Goal: Task Accomplishment & Management: Use online tool/utility

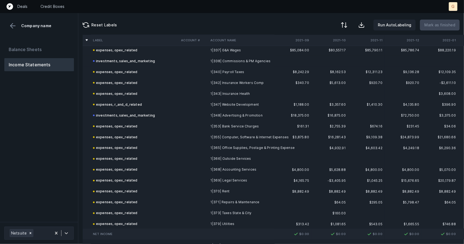
scroll to position [334, 0]
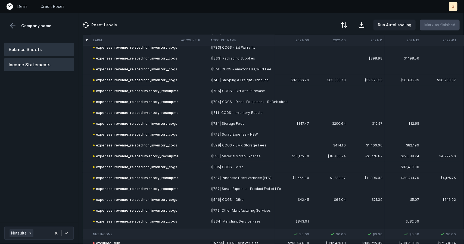
click at [37, 48] on button "Balance Sheets" at bounding box center [39, 49] width 70 height 13
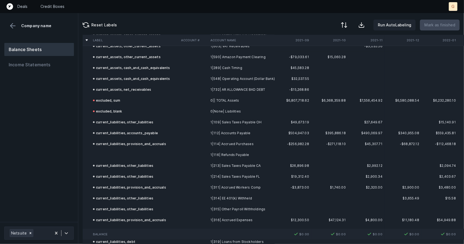
scroll to position [466, 0]
click at [127, 149] on td at bounding box center [135, 154] width 88 height 11
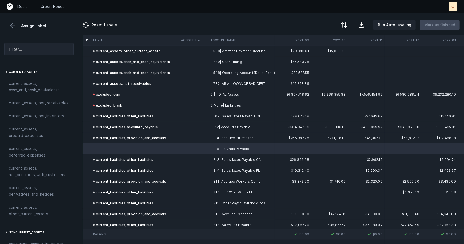
scroll to position [473, 0]
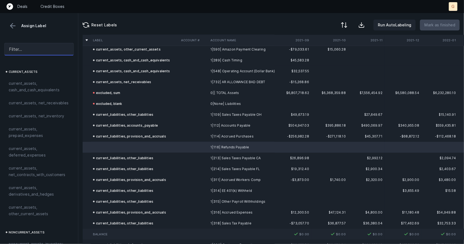
click at [23, 47] on input "text" at bounding box center [38, 49] width 69 height 12
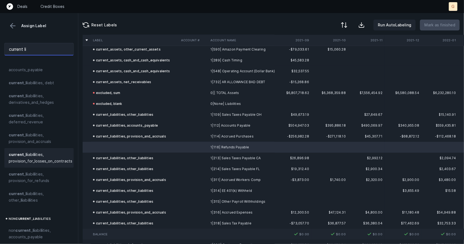
scroll to position [20, 0]
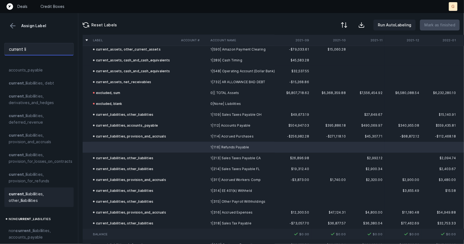
type input "current li"
click at [28, 193] on span "current _ li abi li ties, other_ li abi li ties" at bounding box center [39, 197] width 61 height 13
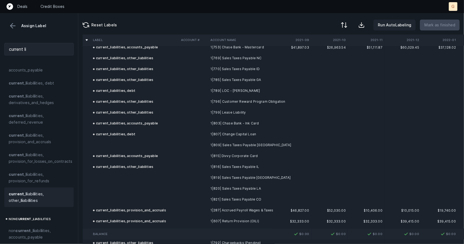
scroll to position [734, 0]
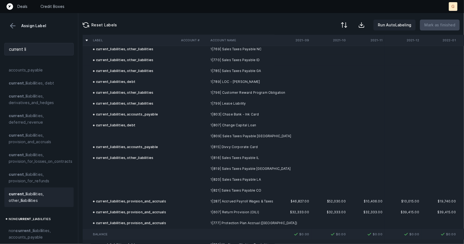
click at [119, 137] on td at bounding box center [135, 136] width 88 height 11
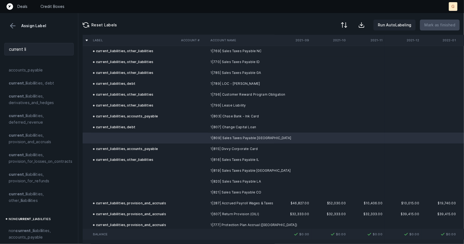
scroll to position [733, 0]
click at [29, 199] on strong "li" at bounding box center [30, 200] width 2 height 5
click at [119, 166] on td at bounding box center [135, 169] width 88 height 11
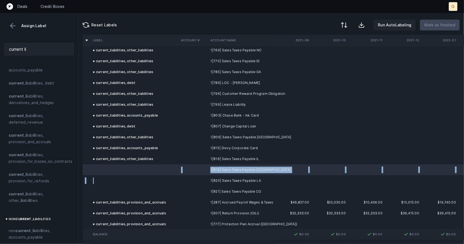
drag, startPoint x: 119, startPoint y: 166, endPoint x: 118, endPoint y: 185, distance: 18.8
click at [114, 170] on td at bounding box center [135, 169] width 88 height 11
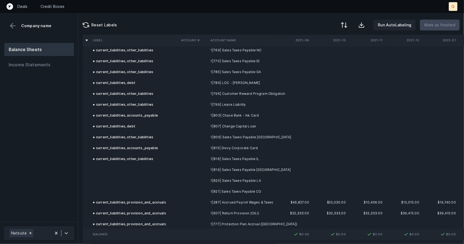
click at [118, 169] on td at bounding box center [135, 169] width 88 height 11
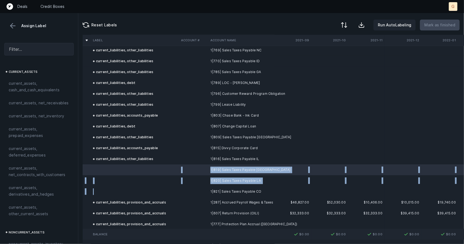
drag, startPoint x: 122, startPoint y: 168, endPoint x: 122, endPoint y: 189, distance: 20.6
click at [142, 191] on td at bounding box center [135, 191] width 88 height 11
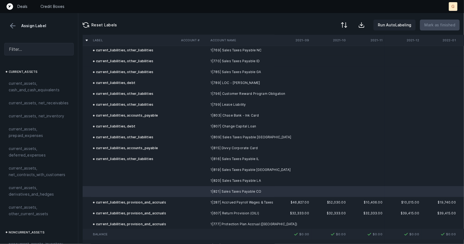
click at [125, 169] on td at bounding box center [135, 169] width 88 height 11
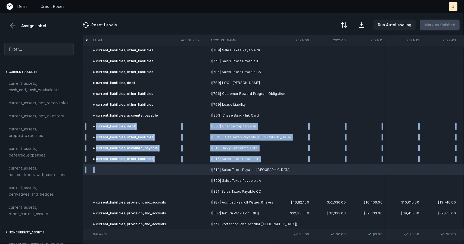
drag, startPoint x: 125, startPoint y: 169, endPoint x: 41, endPoint y: 61, distance: 136.6
click at [41, 61] on div "Assign Label current_assets current_assets, cash_and_cash_equivalents current_a…" at bounding box center [232, 128] width 464 height 231
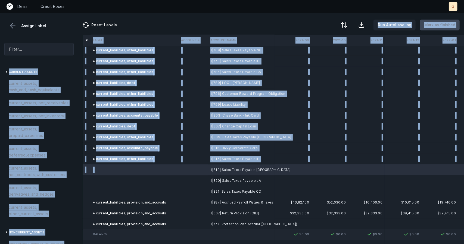
click at [114, 172] on td at bounding box center [135, 169] width 88 height 11
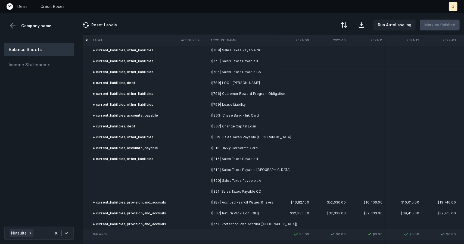
click at [114, 172] on td at bounding box center [135, 169] width 88 height 11
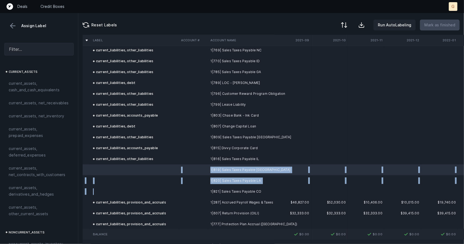
drag, startPoint x: 115, startPoint y: 172, endPoint x: 116, endPoint y: 193, distance: 21.0
click at [108, 172] on td at bounding box center [135, 169] width 88 height 11
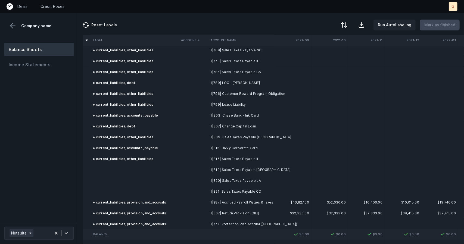
click at [105, 169] on td at bounding box center [135, 169] width 88 height 11
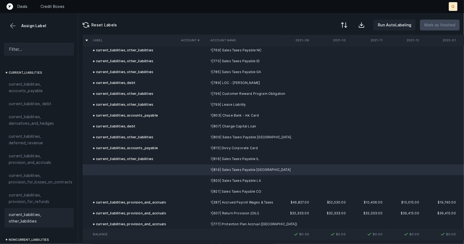
scroll to position [396, 0]
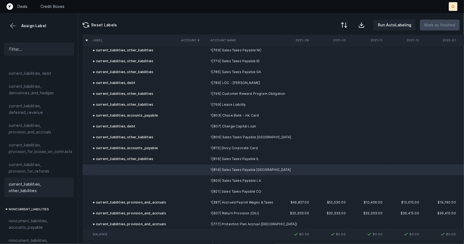
click at [32, 194] on span "current_liabilities, other_liabilities" at bounding box center [39, 187] width 61 height 13
click at [104, 182] on td at bounding box center [135, 180] width 88 height 11
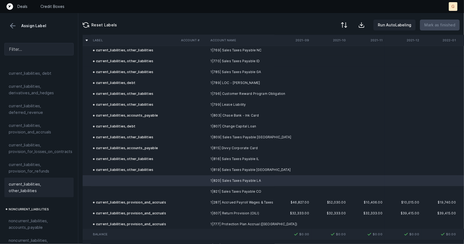
click at [46, 194] on span "current_liabilities, other_liabilities" at bounding box center [39, 187] width 61 height 13
click at [102, 192] on td at bounding box center [135, 191] width 88 height 11
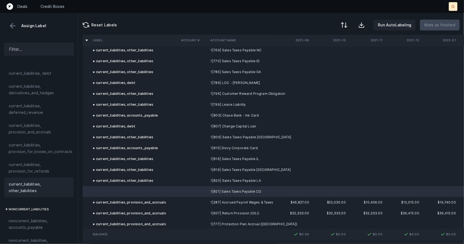
click at [30, 194] on span "current_liabilities, other_liabilities" at bounding box center [39, 187] width 61 height 13
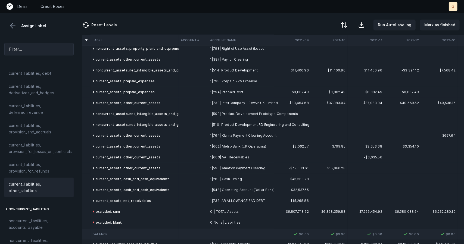
scroll to position [342, 0]
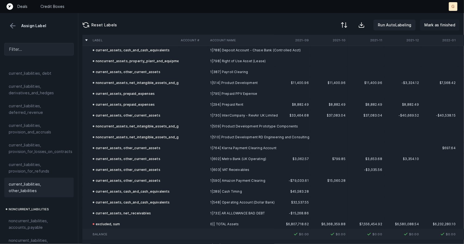
click at [431, 24] on p "Mark as finished" at bounding box center [439, 25] width 31 height 7
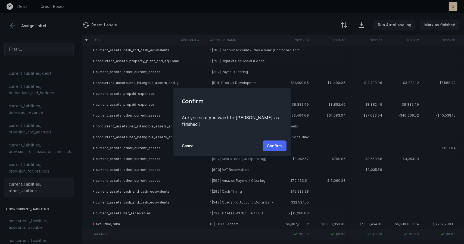
click at [272, 143] on p "Confirm" at bounding box center [274, 146] width 15 height 7
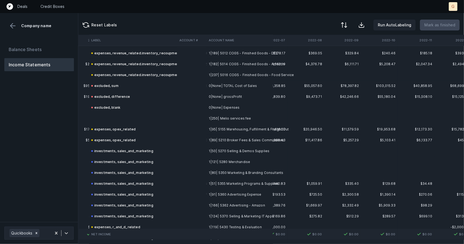
scroll to position [220, 390]
click at [100, 118] on td at bounding box center [133, 118] width 88 height 11
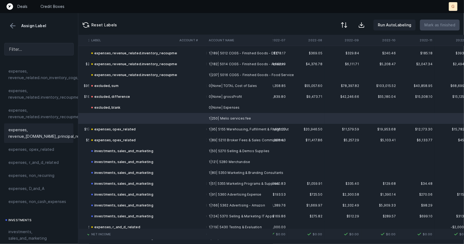
scroll to position [139, 0]
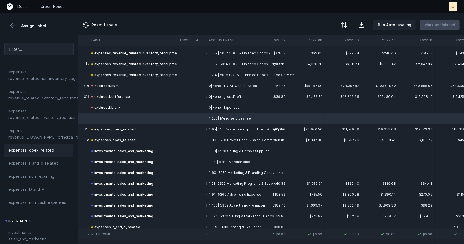
click at [35, 157] on div "expenses, opex_related" at bounding box center [38, 150] width 69 height 13
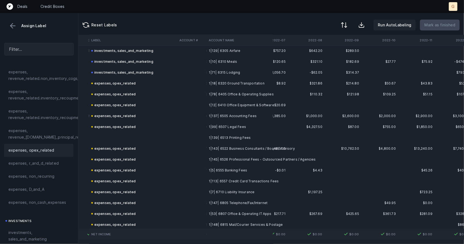
scroll to position [408, 390]
click at [106, 136] on td at bounding box center [133, 136] width 88 height 11
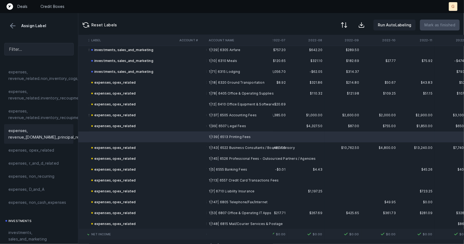
click at [45, 153] on span "expenses, opex_related" at bounding box center [31, 150] width 46 height 7
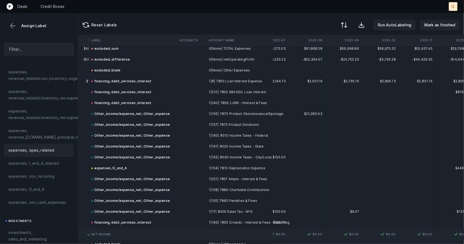
scroll to position [943, 390]
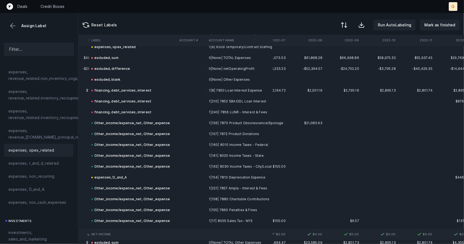
click at [10, 25] on button at bounding box center [13, 26] width 8 height 8
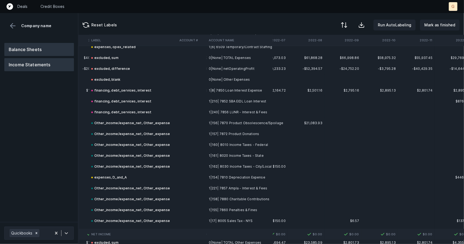
click at [44, 49] on button "Balance Sheets" at bounding box center [39, 49] width 70 height 13
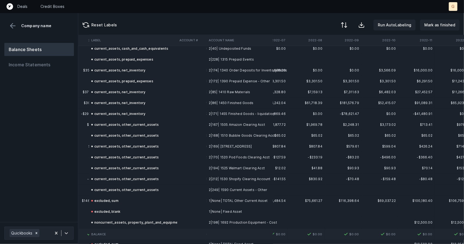
scroll to position [185, 390]
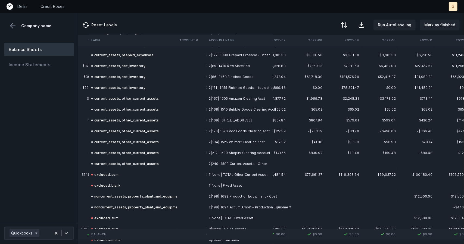
click at [114, 185] on div "excluded, blank" at bounding box center [105, 185] width 29 height 7
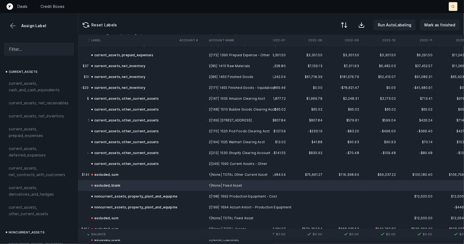
click at [106, 184] on div "excluded, blank" at bounding box center [105, 185] width 29 height 7
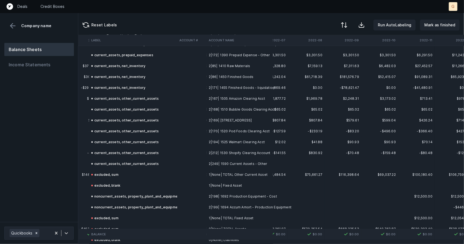
click at [109, 185] on div "excluded, blank" at bounding box center [105, 185] width 29 height 7
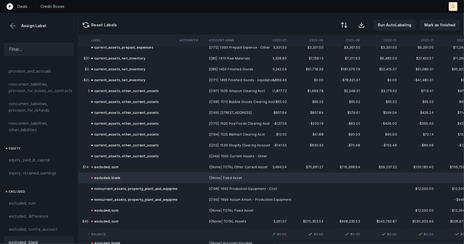
scroll to position [651, 0]
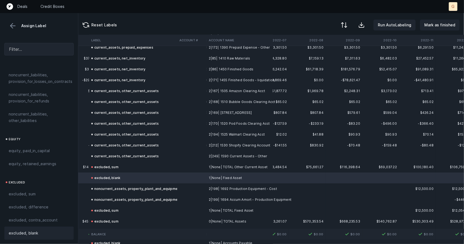
click at [27, 230] on span "excluded, blank" at bounding box center [23, 233] width 29 height 7
click at [32, 230] on span "excluded, blank" at bounding box center [23, 233] width 29 height 7
click at [107, 189] on div "noncurrent_assets, property_plant_and_equipment" at bounding box center [136, 188] width 90 height 7
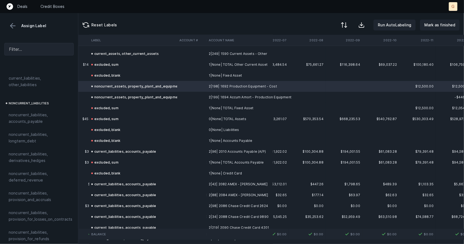
scroll to position [280, 389]
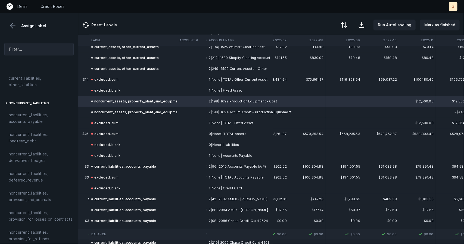
click at [223, 136] on td "0|None| TOTAL Assets" at bounding box center [239, 133] width 66 height 11
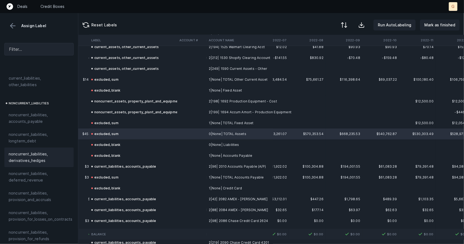
scroll to position [651, 0]
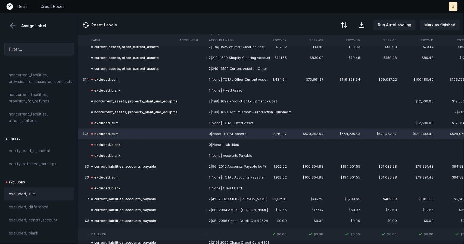
click at [29, 191] on span "excluded, sum" at bounding box center [22, 194] width 27 height 7
click at [27, 191] on span "excluded, sum" at bounding box center [22, 194] width 27 height 7
click at [47, 187] on div "excluded, sum" at bounding box center [38, 193] width 69 height 13
click at [439, 24] on p "Mark as finished" at bounding box center [439, 25] width 31 height 7
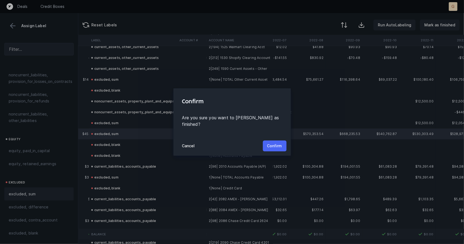
click at [273, 143] on p "Confirm" at bounding box center [274, 146] width 15 height 7
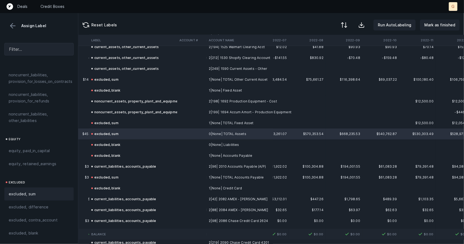
click at [261, 151] on td "1|None| Accounts Payable" at bounding box center [239, 155] width 66 height 11
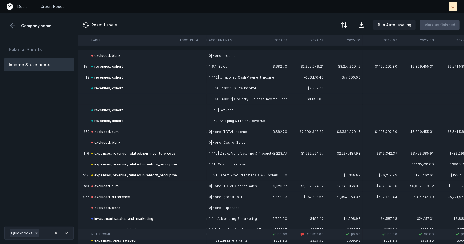
scroll to position [0, 1414]
click at [112, 98] on td at bounding box center [133, 99] width 88 height 11
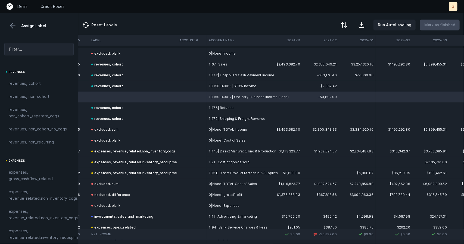
scroll to position [2, 1402]
click at [35, 85] on span "revenues, cohort" at bounding box center [25, 83] width 32 height 7
click at [37, 83] on span "revenues, cohort" at bounding box center [25, 83] width 32 height 7
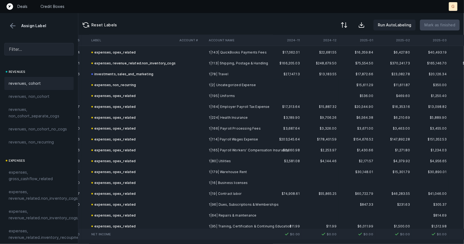
scroll to position [0, 1402]
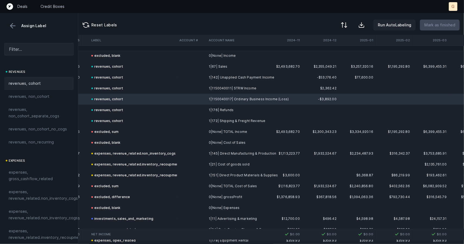
click at [169, 25] on div "Reset Labels Run AutoLabeling Mark as finished" at bounding box center [270, 24] width 385 height 22
click at [15, 24] on button at bounding box center [13, 26] width 8 height 8
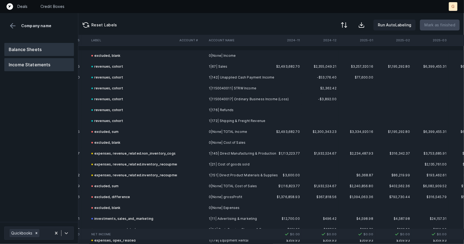
click at [40, 48] on button "Balance Sheets" at bounding box center [39, 49] width 70 height 13
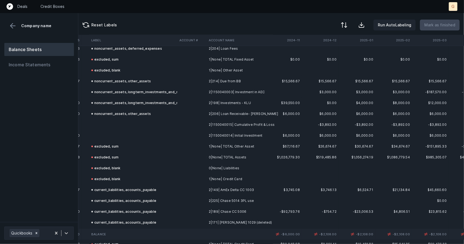
scroll to position [148, 1402]
click at [106, 123] on td at bounding box center [133, 125] width 88 height 11
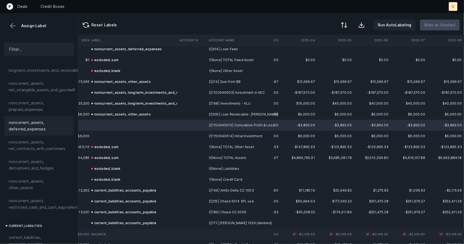
scroll to position [213, 0]
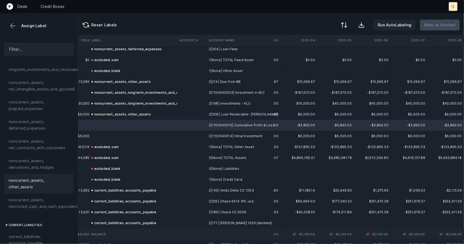
click at [30, 188] on span "noncurrent_assets, other_assets" at bounding box center [39, 183] width 61 height 13
click at [124, 136] on td at bounding box center [133, 136] width 88 height 11
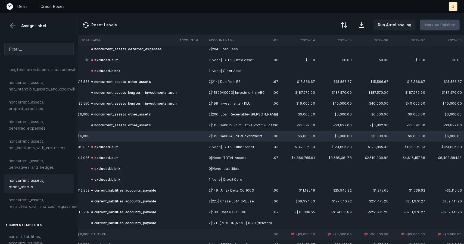
click at [40, 190] on span "noncurrent_assets, other_assets" at bounding box center [39, 183] width 61 height 13
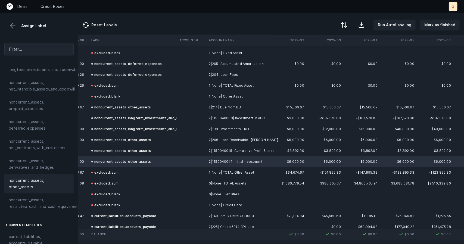
scroll to position [122, 1511]
click at [437, 24] on p "Mark as finished" at bounding box center [439, 25] width 31 height 7
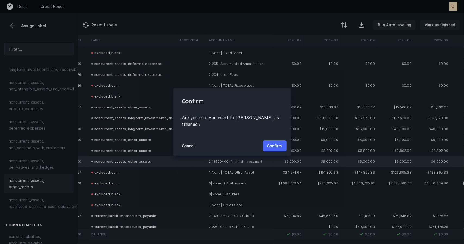
click at [274, 144] on p "Confirm" at bounding box center [274, 146] width 15 height 7
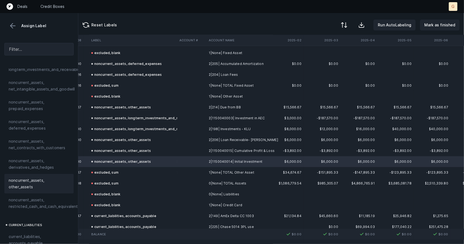
click at [274, 144] on td "$6,000.00" at bounding box center [285, 139] width 37 height 11
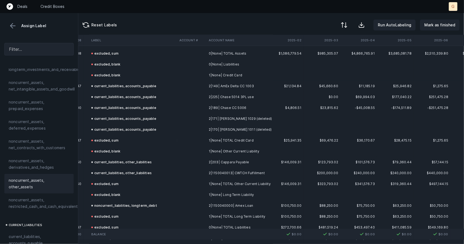
scroll to position [384, 1511]
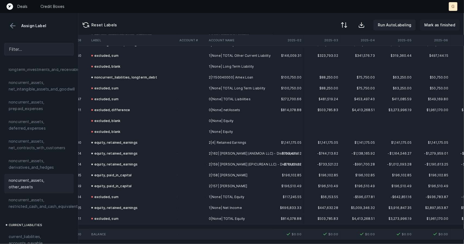
click at [442, 23] on p "Mark as finished" at bounding box center [439, 25] width 31 height 7
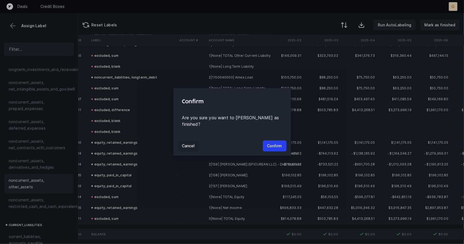
click at [195, 141] on button "Cancel" at bounding box center [188, 145] width 21 height 11
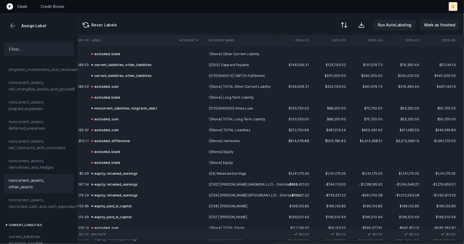
scroll to position [349, 1503]
click at [15, 24] on button at bounding box center [13, 26] width 8 height 8
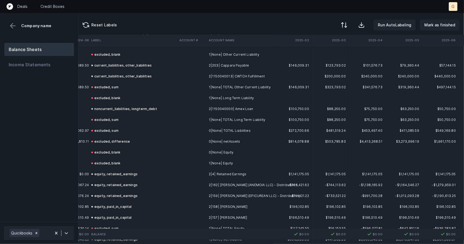
click at [11, 25] on button at bounding box center [13, 26] width 8 height 8
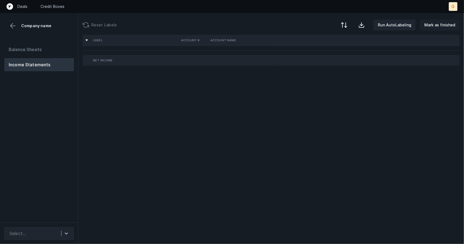
click at [433, 26] on p "Mark as finished" at bounding box center [439, 25] width 31 height 7
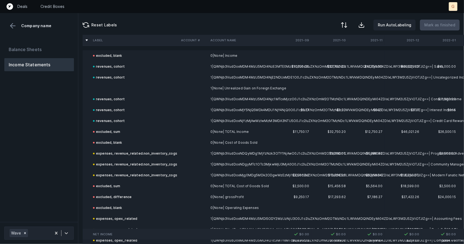
click at [118, 85] on td at bounding box center [135, 88] width 88 height 11
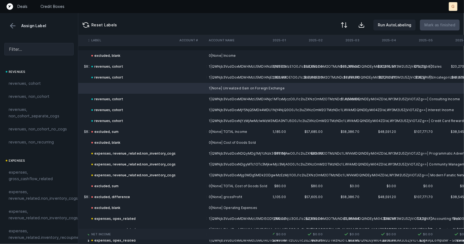
scroll to position [0, 1574]
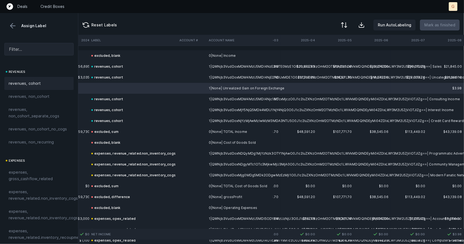
click at [31, 81] on span "revenues, cohort" at bounding box center [25, 83] width 32 height 7
click at [20, 145] on span "revenues, non_recurring" at bounding box center [31, 142] width 45 height 7
click at [40, 79] on div "revenues, cohort" at bounding box center [38, 83] width 69 height 13
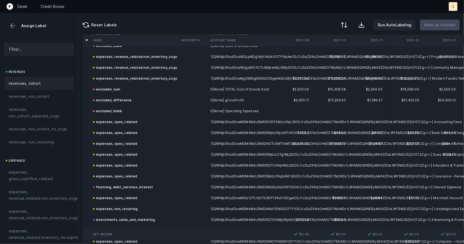
scroll to position [0, 0]
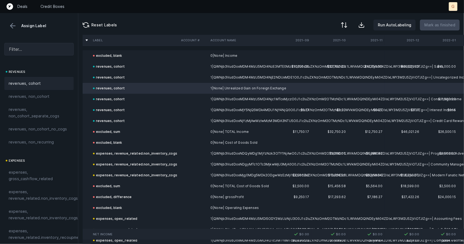
click at [11, 23] on button at bounding box center [13, 26] width 8 height 8
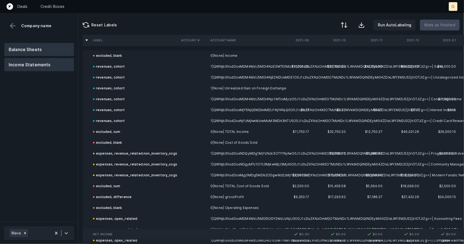
click at [26, 47] on button "Balance Sheets" at bounding box center [39, 49] width 70 height 13
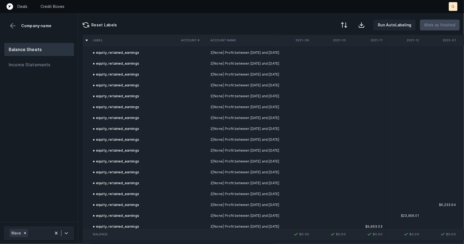
scroll to position [808, 0]
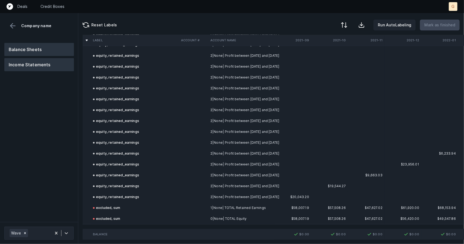
click at [37, 62] on button "Income Statements" at bounding box center [39, 64] width 70 height 13
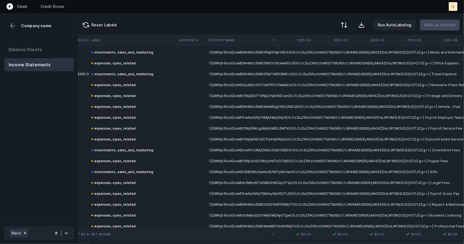
scroll to position [318, 1501]
click at [223, 42] on th "Account Name" at bounding box center [239, 40] width 66 height 11
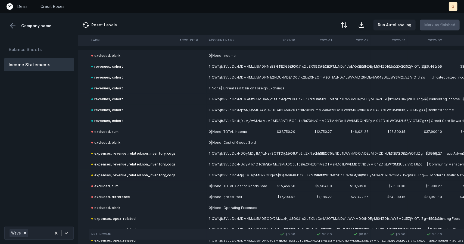
scroll to position [0, 0]
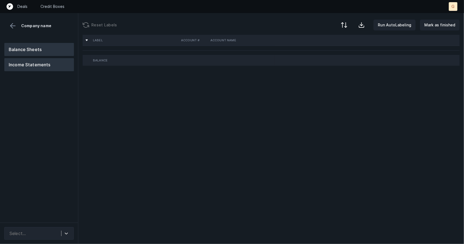
click at [37, 62] on button "Income Statements" at bounding box center [39, 64] width 70 height 13
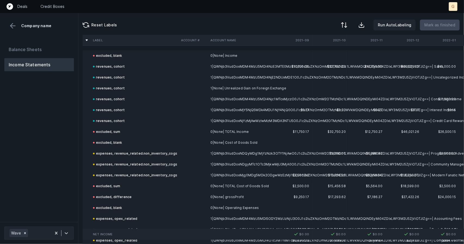
click at [109, 88] on div "revenues, cohort" at bounding box center [109, 88] width 32 height 7
click at [112, 89] on div "revenues, cohort" at bounding box center [109, 88] width 32 height 7
click at [41, 48] on button "Balance Sheets" at bounding box center [39, 49] width 70 height 13
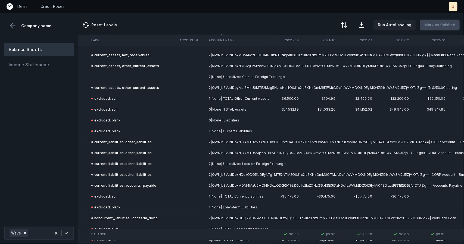
scroll to position [143, 10]
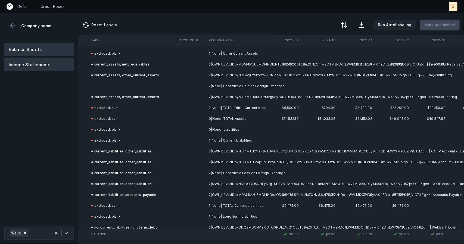
click at [35, 61] on button "Income Statements" at bounding box center [39, 64] width 70 height 13
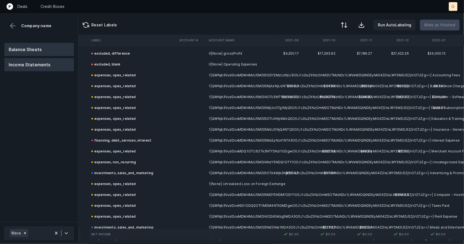
click at [36, 46] on button "Balance Sheets" at bounding box center [39, 49] width 70 height 13
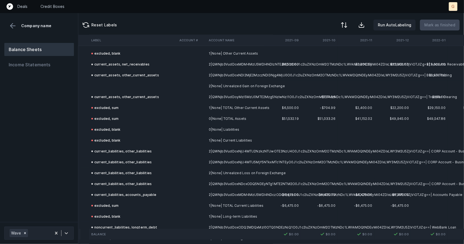
click at [121, 83] on td at bounding box center [133, 86] width 88 height 11
click at [107, 84] on td at bounding box center [133, 86] width 88 height 11
click at [96, 82] on td at bounding box center [133, 86] width 88 height 11
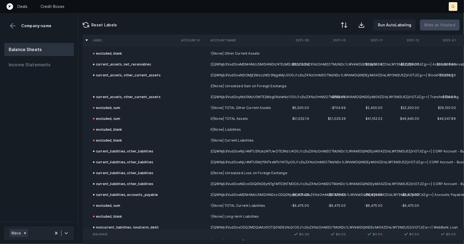
click at [109, 85] on td at bounding box center [135, 86] width 88 height 11
click at [92, 80] on td "current_assets, other_current_assets" at bounding box center [135, 75] width 88 height 11
click at [131, 86] on td at bounding box center [135, 86] width 88 height 11
click at [254, 88] on td "2|None| Unrealized Gain on Foreign Exchange" at bounding box center [241, 86] width 66 height 11
click at [87, 39] on th at bounding box center [86, 40] width 7 height 7
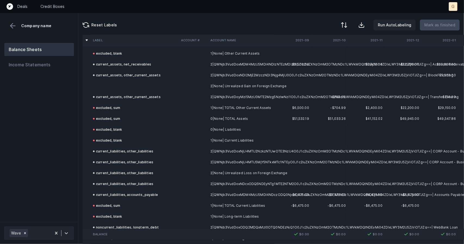
click at [131, 75] on div "current_assets, other_current_assets" at bounding box center [127, 75] width 68 height 7
click at [37, 64] on button "Income Statements" at bounding box center [39, 64] width 70 height 13
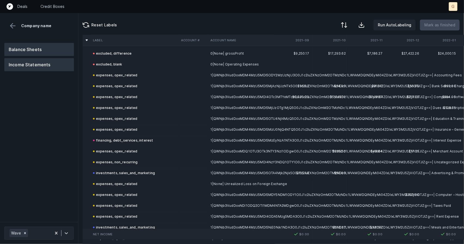
click at [41, 48] on button "Balance Sheets" at bounding box center [39, 49] width 70 height 13
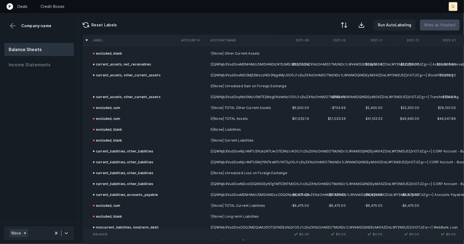
click at [119, 84] on td at bounding box center [135, 86] width 88 height 11
click at [23, 232] on icon at bounding box center [25, 233] width 4 height 4
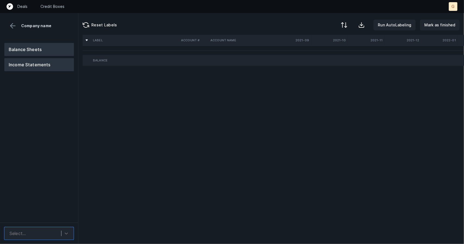
click at [33, 61] on button "Income Statements" at bounding box center [39, 64] width 70 height 13
click at [37, 48] on button "Balance Sheets" at bounding box center [39, 49] width 70 height 13
click at [38, 66] on button "Income Statements" at bounding box center [39, 64] width 70 height 13
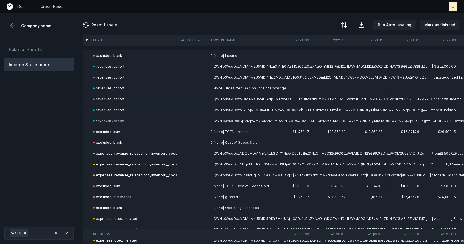
click at [417, 144] on td at bounding box center [402, 142] width 37 height 11
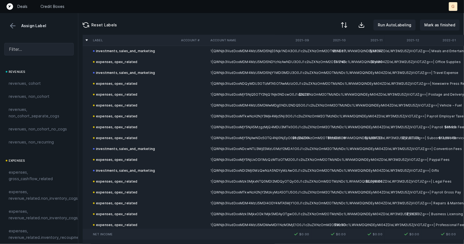
scroll to position [395, 0]
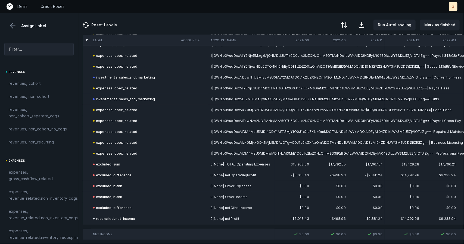
click at [12, 23] on button at bounding box center [13, 26] width 8 height 8
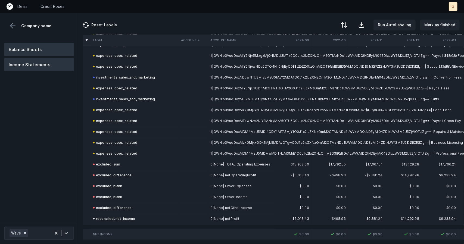
click at [22, 48] on button "Balance Sheets" at bounding box center [39, 49] width 70 height 13
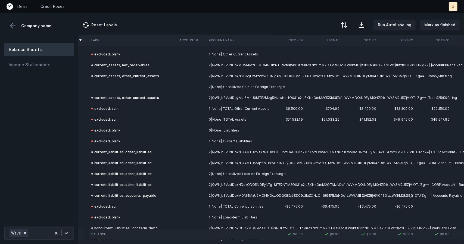
scroll to position [142, 6]
click at [109, 84] on td at bounding box center [133, 87] width 88 height 11
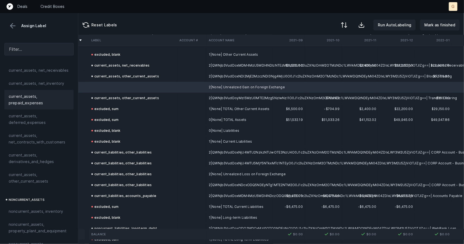
scroll to position [34, 0]
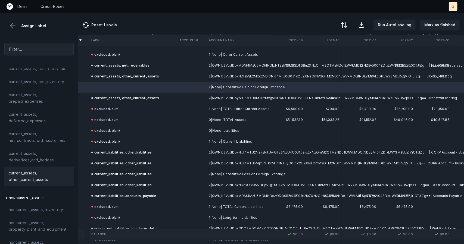
click at [33, 179] on span "current_assets, other_current_assets" at bounding box center [39, 176] width 61 height 13
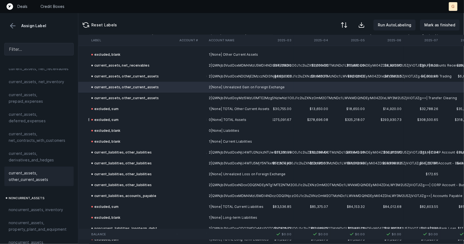
scroll to position [142, 1574]
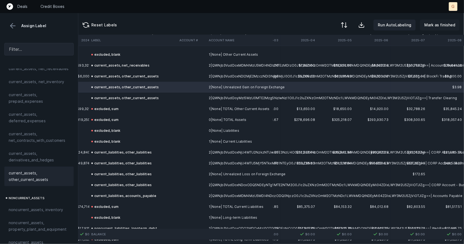
click at [442, 26] on p "Mark as finished" at bounding box center [439, 25] width 31 height 7
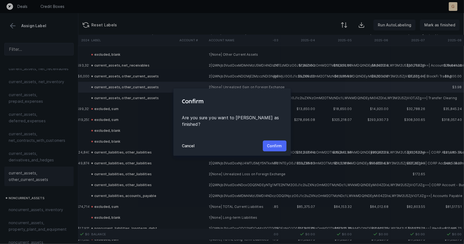
click at [280, 145] on p "Confirm" at bounding box center [274, 146] width 15 height 7
click at [189, 147] on p "Cancel" at bounding box center [188, 146] width 13 height 7
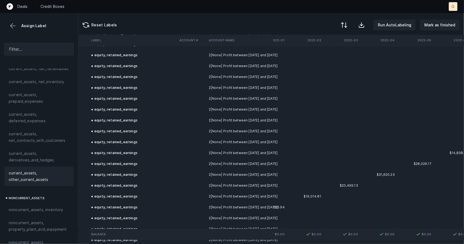
scroll to position [808, 171]
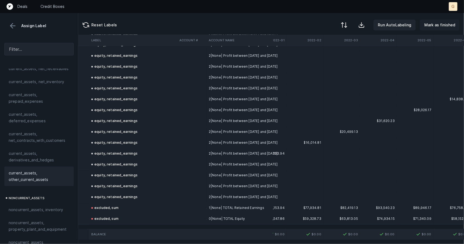
click at [439, 24] on p "Mark as finished" at bounding box center [439, 25] width 31 height 7
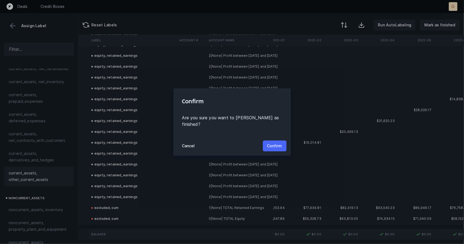
click at [276, 143] on p "Confirm" at bounding box center [274, 146] width 15 height 7
click at [276, 140] on button "Confirm" at bounding box center [275, 145] width 24 height 11
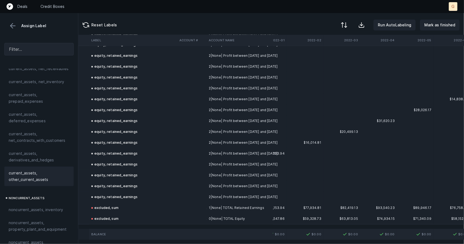
click at [273, 140] on td "2|None| Profit between [DATE] and [DATE]" at bounding box center [239, 142] width 66 height 11
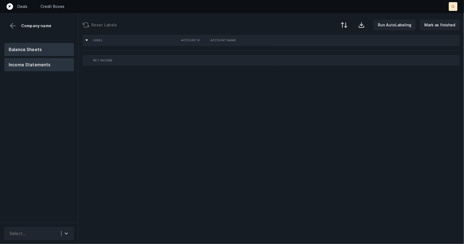
click at [41, 53] on button "Balance Sheets" at bounding box center [39, 49] width 70 height 13
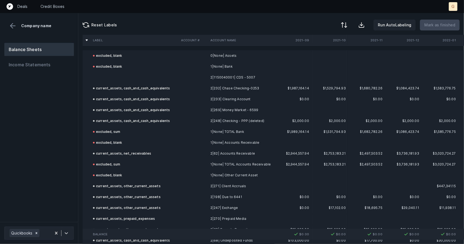
click at [120, 77] on td at bounding box center [135, 77] width 88 height 11
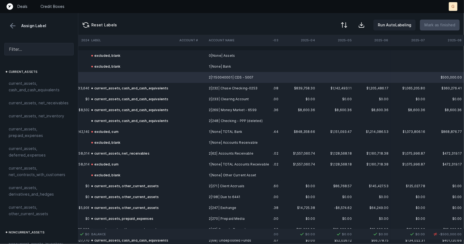
scroll to position [0, 1574]
click at [38, 88] on span "current_assets, cash_and_cash_equivalents" at bounding box center [39, 86] width 61 height 13
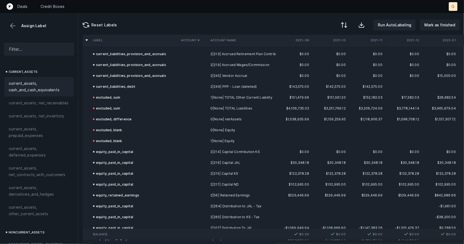
scroll to position [547, 0]
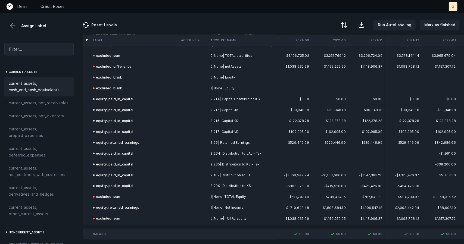
click at [10, 29] on button at bounding box center [13, 26] width 8 height 8
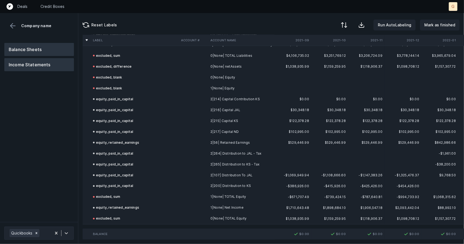
click at [29, 60] on button "Income Statements" at bounding box center [39, 64] width 70 height 13
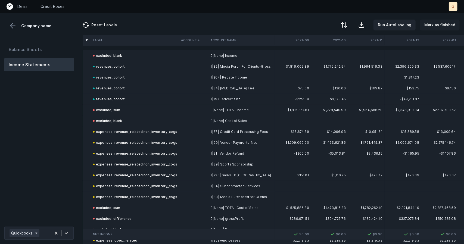
click at [442, 24] on p "Mark as finished" at bounding box center [439, 25] width 31 height 7
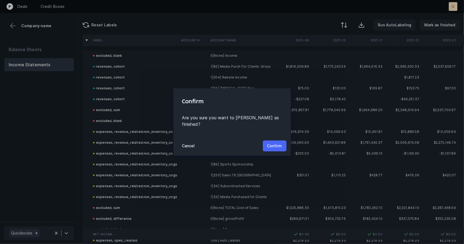
click at [274, 143] on p "Confirm" at bounding box center [274, 146] width 15 height 7
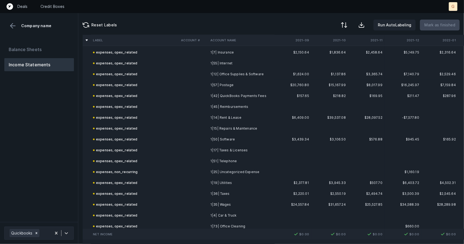
scroll to position [74, 0]
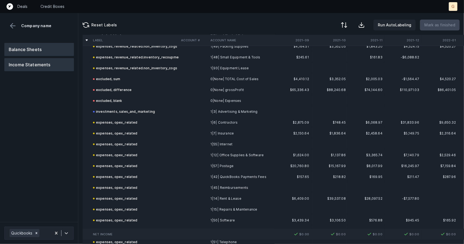
click at [48, 50] on button "Balance Sheets" at bounding box center [39, 49] width 70 height 13
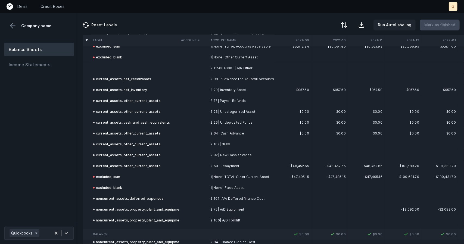
click at [109, 64] on td at bounding box center [135, 68] width 88 height 11
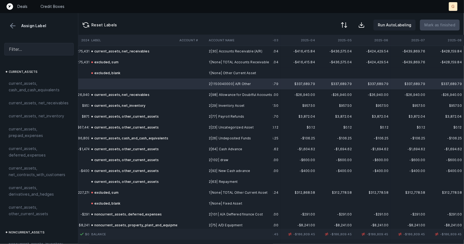
scroll to position [55, 1574]
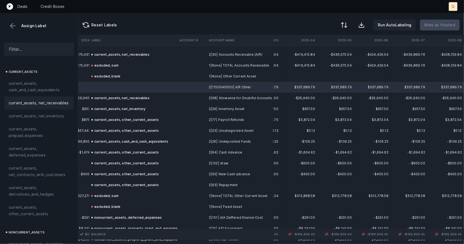
click at [41, 106] on span "current_assets, net_receivables" at bounding box center [39, 103] width 60 height 7
click at [38, 106] on span "current_assets, net_receivables" at bounding box center [39, 103] width 60 height 7
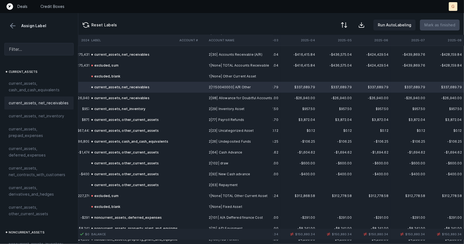
click at [38, 106] on span "current_assets, net_receivables" at bounding box center [39, 103] width 60 height 7
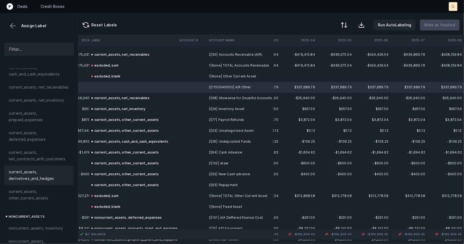
scroll to position [13, 0]
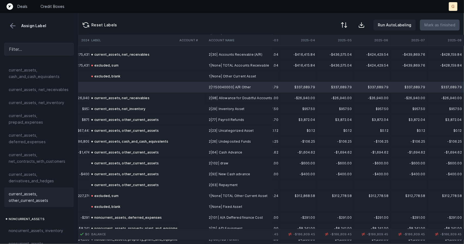
click at [31, 199] on span "current_assets, other_current_assets" at bounding box center [39, 197] width 61 height 13
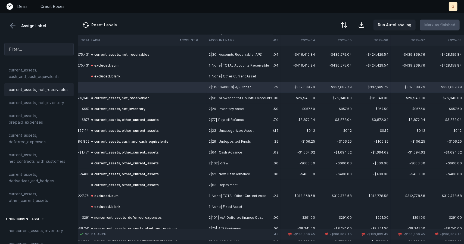
scroll to position [8, 0]
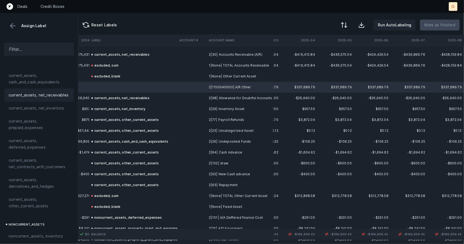
click at [38, 95] on span "current_assets, net_receivables" at bounding box center [39, 95] width 60 height 7
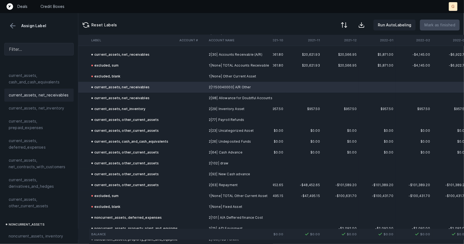
scroll to position [55, 0]
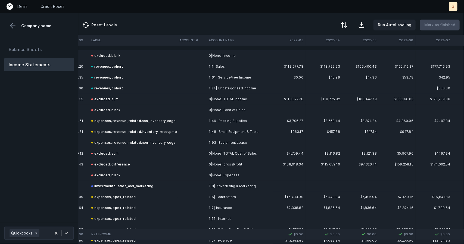
scroll to position [0, 229]
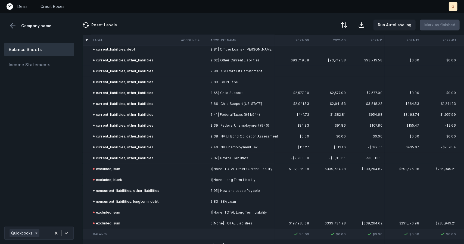
scroll to position [558, 0]
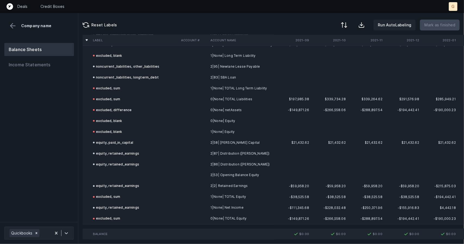
click at [111, 174] on td at bounding box center [135, 175] width 88 height 11
click at [111, 171] on td at bounding box center [135, 175] width 88 height 11
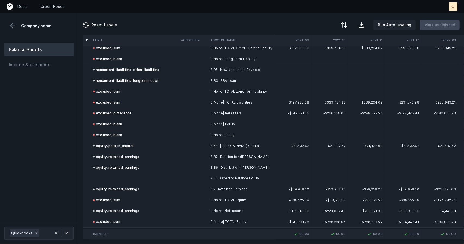
scroll to position [558, 0]
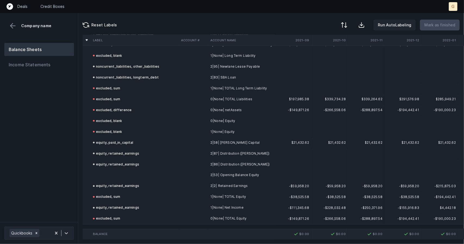
click at [121, 170] on td at bounding box center [135, 175] width 88 height 11
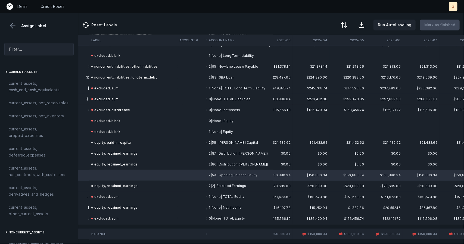
scroll to position [558, 1574]
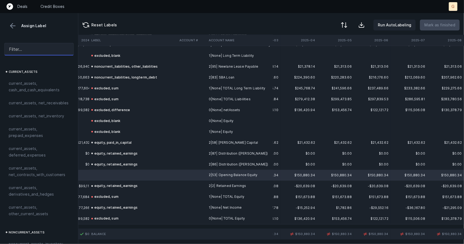
click at [27, 50] on input "text" at bounding box center [38, 49] width 69 height 12
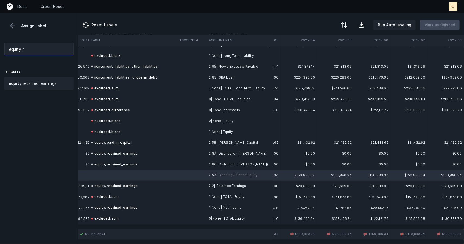
type input "equity r"
click at [47, 84] on span "equity , r etained_ea r nings" at bounding box center [33, 83] width 48 height 7
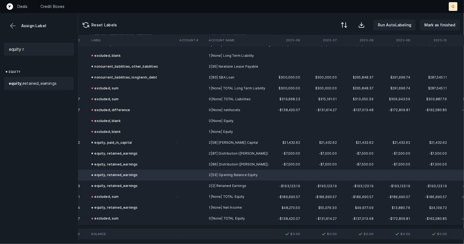
scroll to position [558, 648]
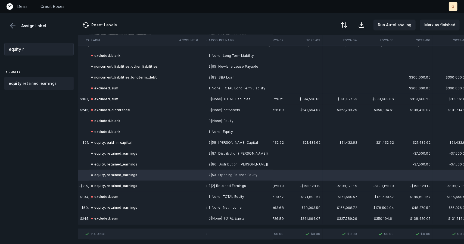
click at [13, 23] on button at bounding box center [13, 26] width 8 height 8
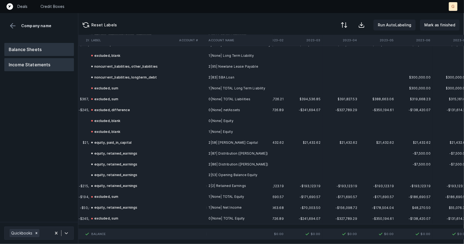
click at [30, 59] on button "Income Statements" at bounding box center [39, 64] width 70 height 13
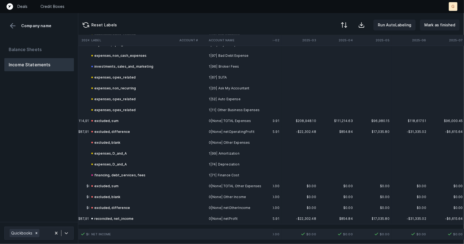
scroll to position [482, 1574]
click at [433, 27] on p "Mark as finished" at bounding box center [439, 25] width 31 height 7
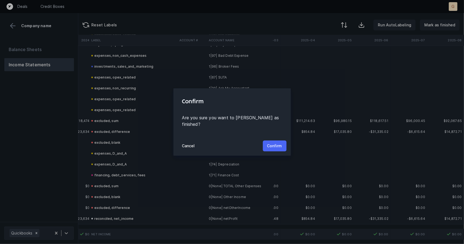
click at [282, 140] on button "Confirm" at bounding box center [275, 145] width 24 height 11
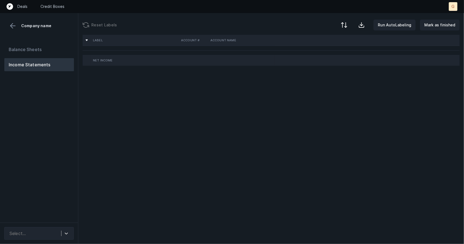
click at [417, 147] on div "Label Account # Account Name Net Income" at bounding box center [270, 139] width 385 height 209
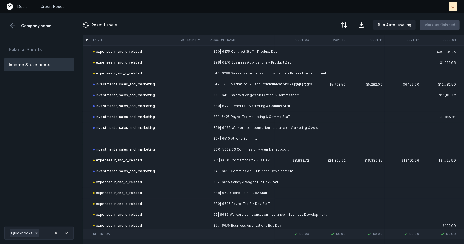
scroll to position [710, 0]
click at [112, 138] on td at bounding box center [135, 138] width 88 height 11
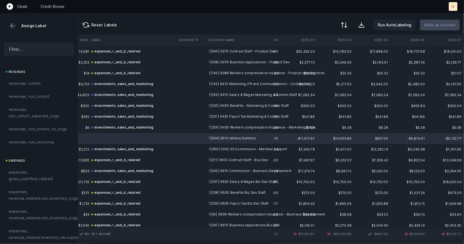
scroll to position [710, 1534]
click at [16, 50] on input "text" at bounding box center [38, 49] width 69 height 12
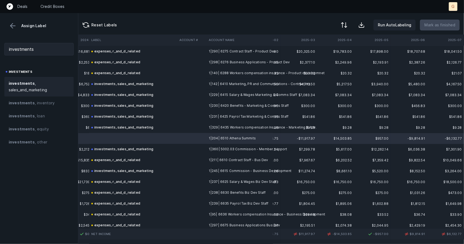
click at [28, 88] on span "investments , sales_and_marketing" at bounding box center [39, 86] width 61 height 13
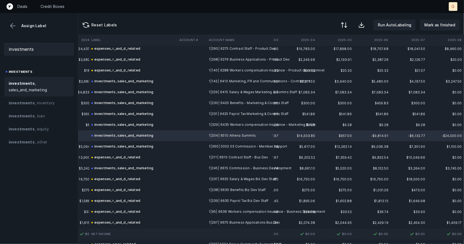
scroll to position [705, 1574]
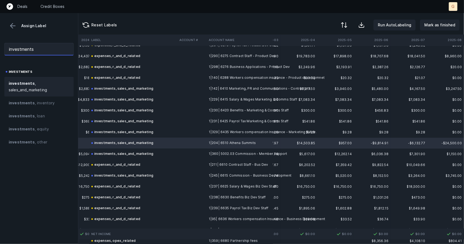
drag, startPoint x: 45, startPoint y: 49, endPoint x: 0, endPoint y: 48, distance: 44.6
click at [0, 48] on div "investments" at bounding box center [39, 49] width 78 height 21
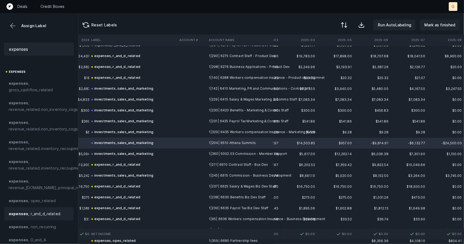
click at [40, 212] on span "expenses , r_and_d_related" at bounding box center [35, 213] width 52 height 7
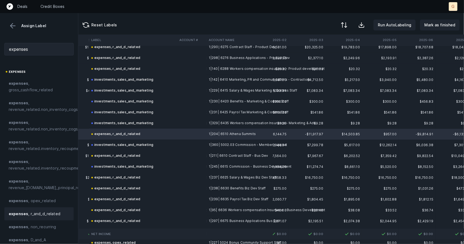
scroll to position [719, 1574]
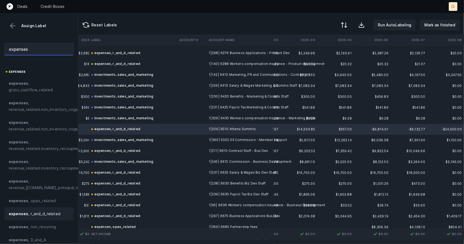
drag, startPoint x: 39, startPoint y: 50, endPoint x: 0, endPoint y: 50, distance: 39.1
click at [0, 50] on div "expenses" at bounding box center [39, 49] width 78 height 21
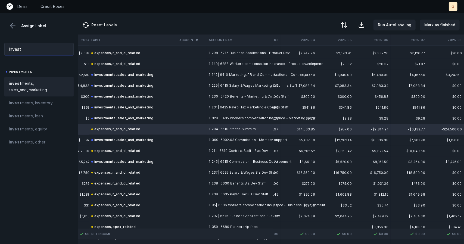
type input "invest"
click at [27, 82] on span "invest ments, sales_and_marketing" at bounding box center [39, 86] width 61 height 13
click at [437, 27] on p "Mark as finished" at bounding box center [439, 25] width 31 height 7
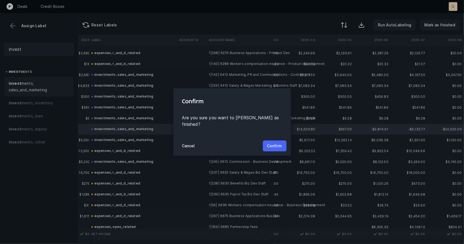
click at [275, 144] on p "Confirm" at bounding box center [274, 146] width 15 height 7
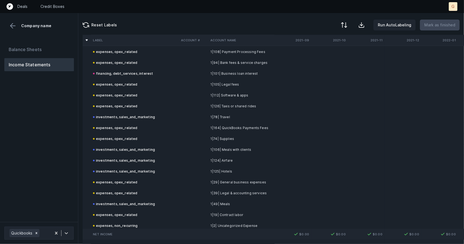
scroll to position [319, 0]
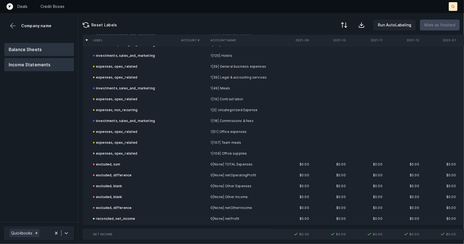
click at [44, 49] on button "Balance Sheets" at bounding box center [39, 49] width 70 height 13
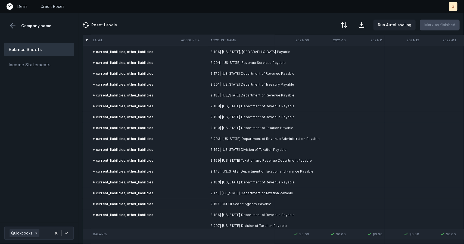
scroll to position [634, 0]
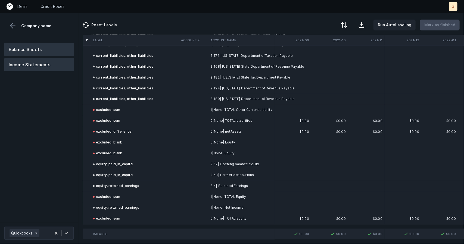
click at [55, 69] on button "Income Statements" at bounding box center [39, 64] width 70 height 13
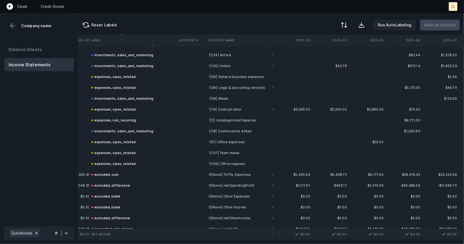
scroll to position [305, 1574]
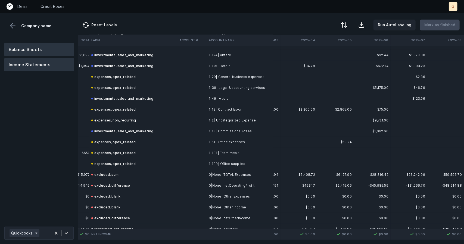
click at [36, 50] on button "Balance Sheets" at bounding box center [39, 49] width 70 height 13
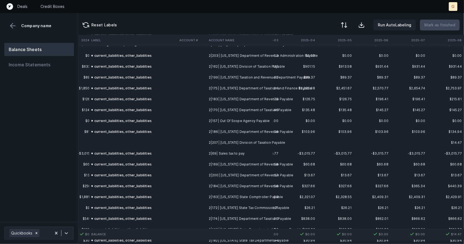
scroll to position [468, 1574]
click at [109, 141] on td at bounding box center [133, 142] width 88 height 11
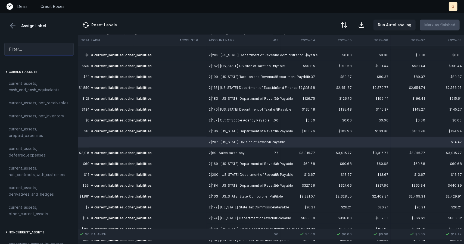
click at [27, 49] on input "text" at bounding box center [38, 49] width 69 height 12
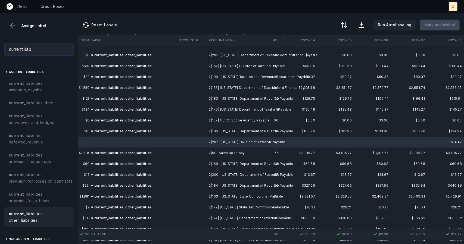
type input "current liab"
click at [32, 214] on span "current _ liab ilities, other_ liab ilities" at bounding box center [39, 216] width 61 height 13
click at [429, 23] on p "Mark as finished" at bounding box center [439, 25] width 31 height 7
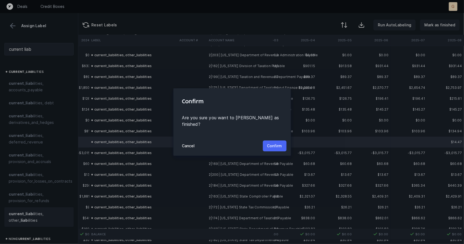
click at [280, 143] on p "Confirm" at bounding box center [274, 146] width 15 height 7
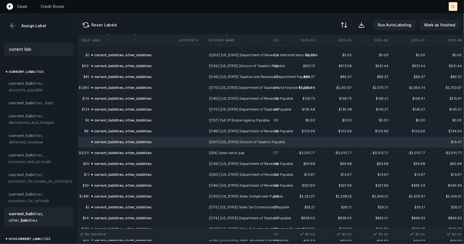
click at [273, 139] on td "2|207| Rhode Island Division of Taxation Payable" at bounding box center [239, 142] width 66 height 11
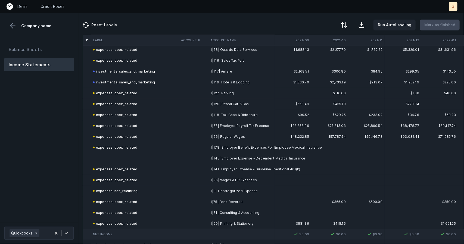
scroll to position [493, 0]
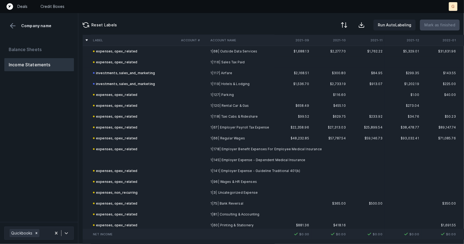
click at [119, 162] on td at bounding box center [135, 160] width 88 height 11
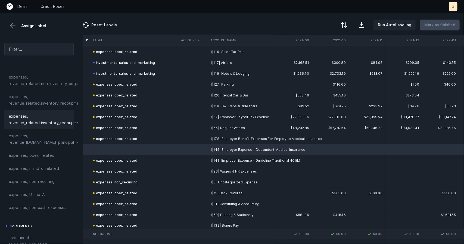
scroll to position [134, 0]
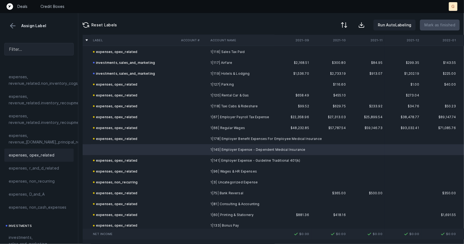
click at [34, 158] on span "expenses, opex_related" at bounding box center [32, 155] width 46 height 7
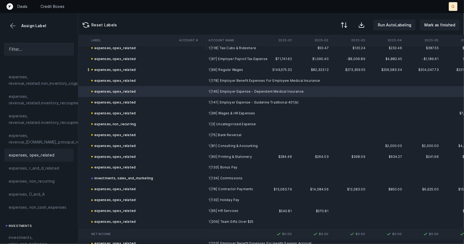
scroll to position [562, 596]
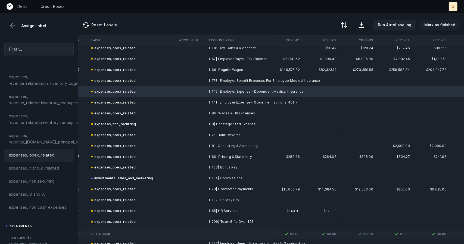
click at [443, 26] on p "Mark as finished" at bounding box center [439, 25] width 31 height 7
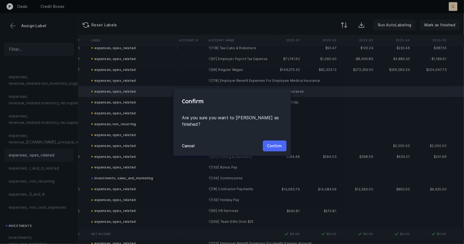
click at [274, 143] on p "Confirm" at bounding box center [274, 146] width 15 height 7
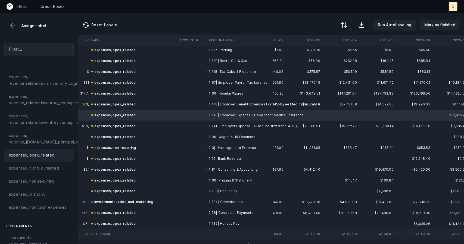
scroll to position [538, 1574]
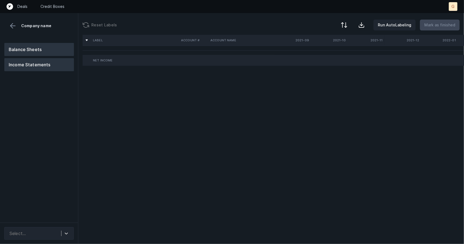
click at [42, 53] on button "Balance Sheets" at bounding box center [39, 49] width 70 height 13
click at [36, 65] on button "Income Statements" at bounding box center [39, 64] width 70 height 13
click at [45, 57] on div "Balance Sheets Income Statements" at bounding box center [39, 57] width 70 height 28
click at [49, 54] on button "Balance Sheets" at bounding box center [39, 49] width 70 height 13
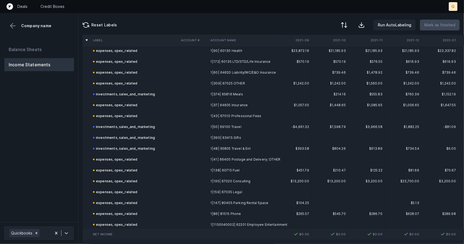
scroll to position [357, 0]
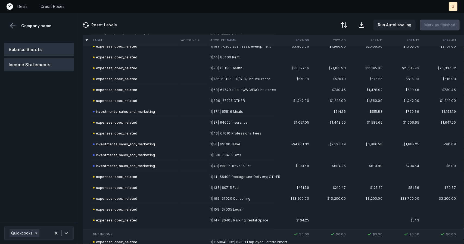
click at [40, 51] on button "Balance Sheets" at bounding box center [39, 49] width 70 height 13
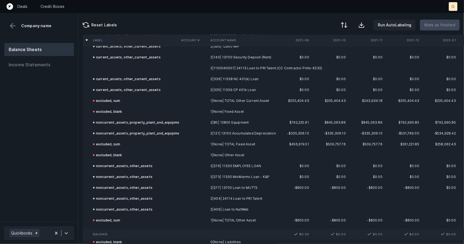
click at [122, 69] on td at bounding box center [135, 68] width 88 height 11
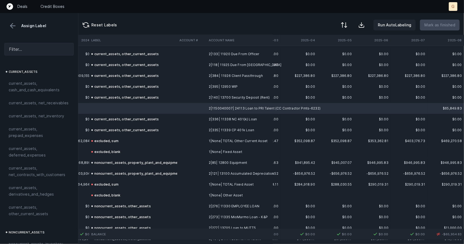
scroll to position [317, 1574]
click at [30, 50] on input "text" at bounding box center [38, 49] width 69 height 12
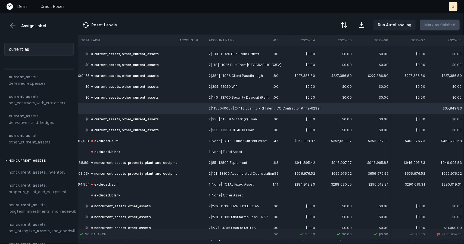
scroll to position [49, 0]
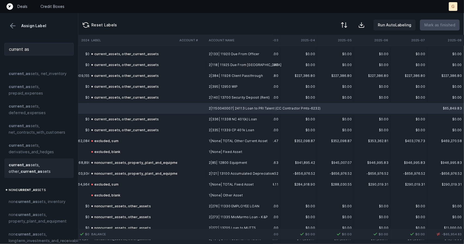
click at [34, 165] on span "current _ as sets, other_ current _ as sets" at bounding box center [39, 168] width 61 height 13
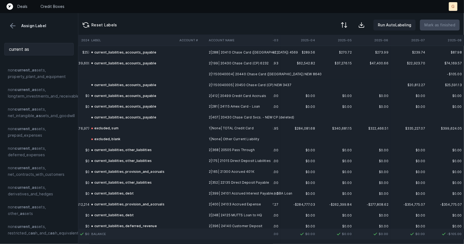
scroll to position [624, 1574]
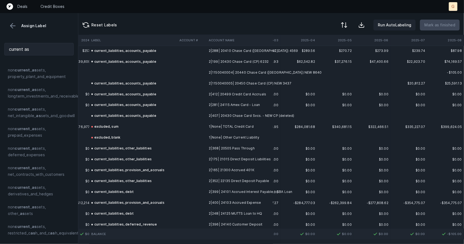
click at [115, 73] on td at bounding box center [133, 72] width 88 height 11
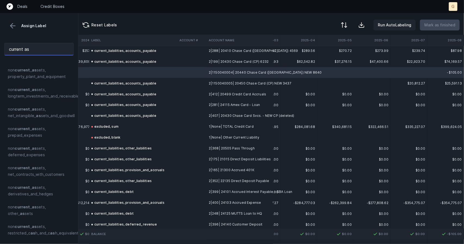
drag, startPoint x: 35, startPoint y: 50, endPoint x: 0, endPoint y: 48, distance: 35.3
click at [0, 48] on div "current as" at bounding box center [39, 49] width 78 height 21
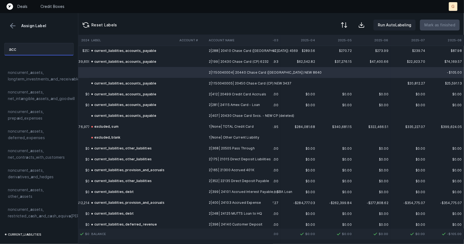
scroll to position [0, 0]
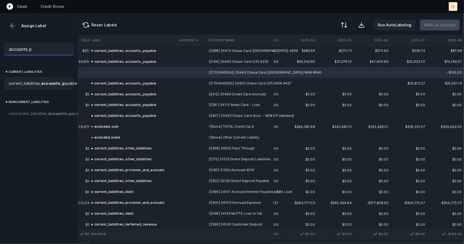
type input "accounts p"
click at [36, 87] on span "current_liabilities, accounts _ p ayable" at bounding box center [43, 83] width 68 height 7
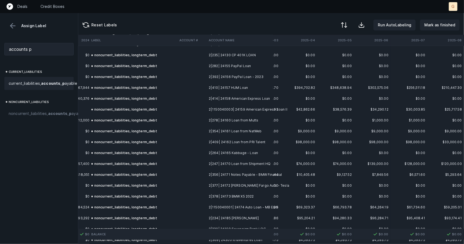
scroll to position [1140, 1574]
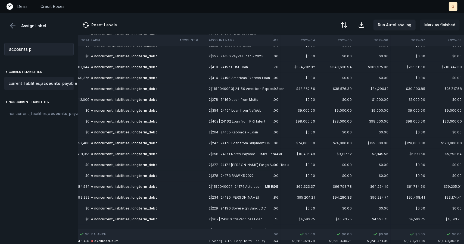
click at [444, 27] on p "Mark as finished" at bounding box center [439, 25] width 31 height 7
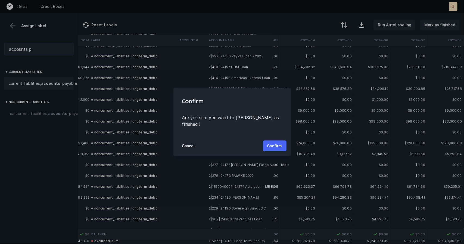
click at [279, 143] on p "Confirm" at bounding box center [274, 146] width 15 height 7
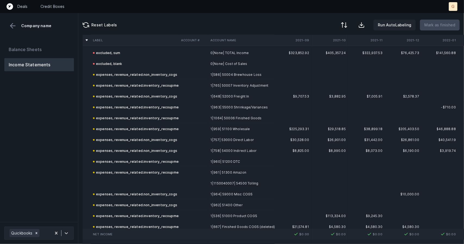
scroll to position [324, 0]
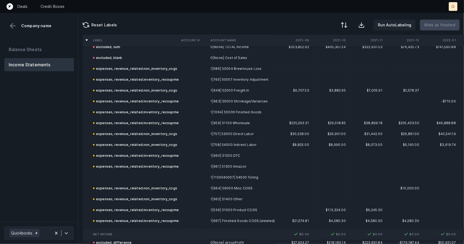
click at [126, 172] on td at bounding box center [135, 177] width 88 height 11
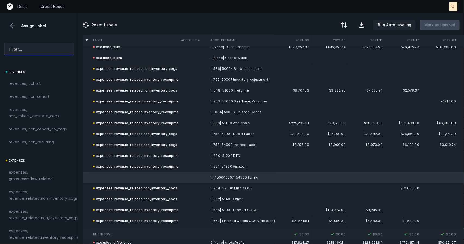
click at [20, 53] on input "text" at bounding box center [38, 49] width 69 height 12
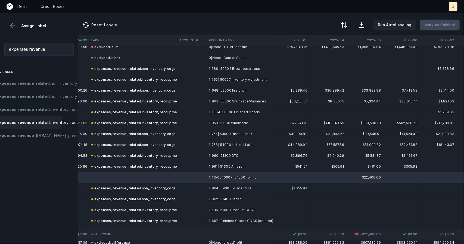
scroll to position [0, 0]
type input "expenses revenue"
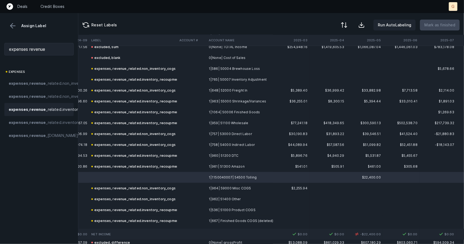
click at [48, 113] on span "expenses , revenue _related.inventory_recoupment" at bounding box center [57, 109] width 96 height 7
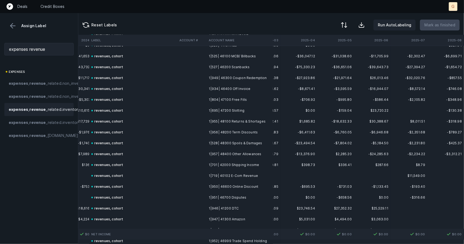
scroll to position [0, 1574]
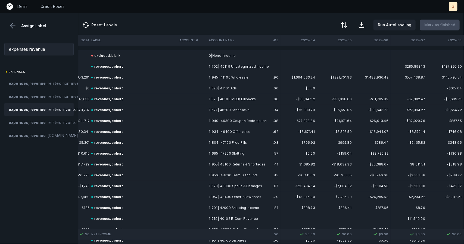
click at [12, 28] on button at bounding box center [13, 26] width 8 height 8
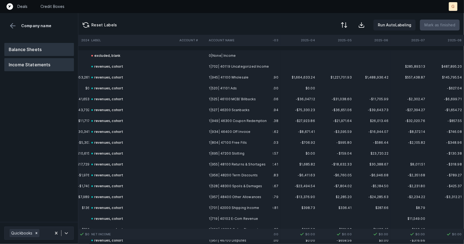
click at [26, 53] on button "Balance Sheets" at bounding box center [39, 49] width 70 height 13
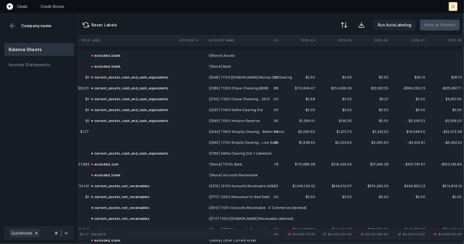
click at [120, 129] on td at bounding box center [133, 131] width 88 height 11
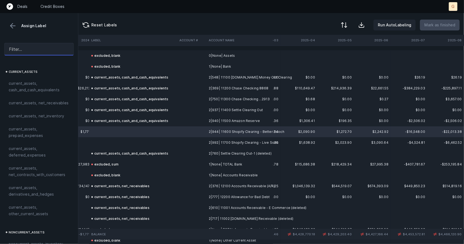
click at [20, 50] on input "text" at bounding box center [38, 49] width 69 height 12
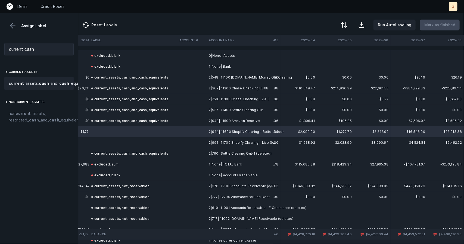
click at [59, 86] on strong "cash" at bounding box center [64, 83] width 10 height 5
click at [104, 145] on td at bounding box center [133, 142] width 88 height 11
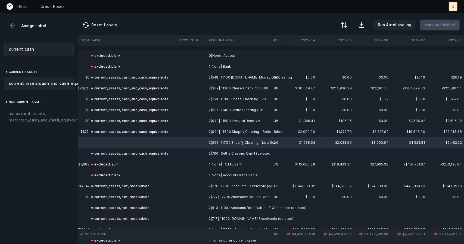
click at [59, 86] on strong "cash" at bounding box center [64, 83] width 10 height 5
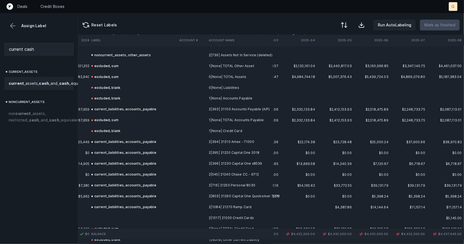
scroll to position [660, 1574]
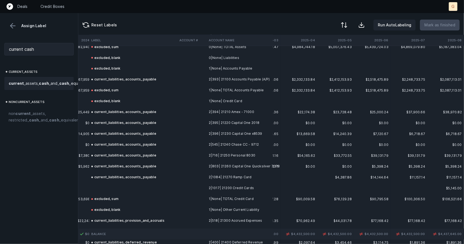
click at [118, 185] on td at bounding box center [133, 188] width 88 height 11
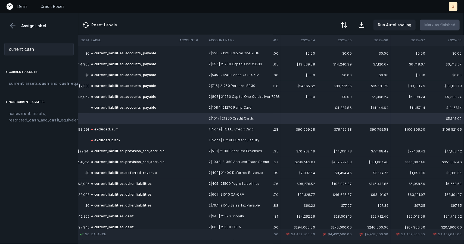
scroll to position [730, 1574]
drag, startPoint x: 41, startPoint y: 49, endPoint x: 26, endPoint y: 51, distance: 15.3
click at [26, 51] on input "current cash" at bounding box center [38, 49] width 69 height 12
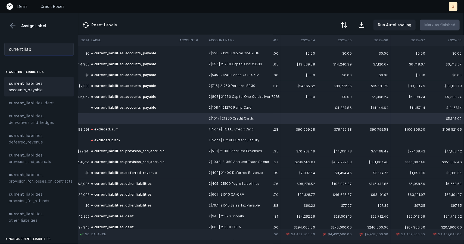
type input "current liab"
click at [32, 91] on span "current _ liab ilities, accounts_payable" at bounding box center [39, 86] width 61 height 13
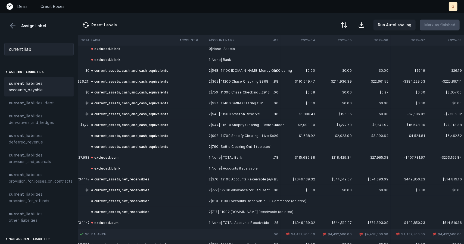
scroll to position [7, 1574]
click at [132, 137] on div "current_assets, cash_and_cash_equivalents" at bounding box center [129, 135] width 77 height 7
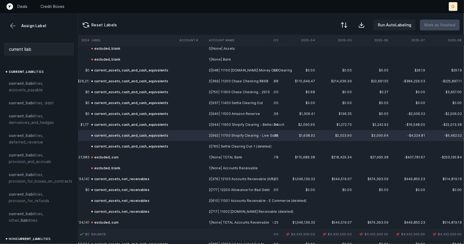
click at [132, 147] on div "current_assets, cash_and_cash_equivalents" at bounding box center [129, 146] width 77 height 7
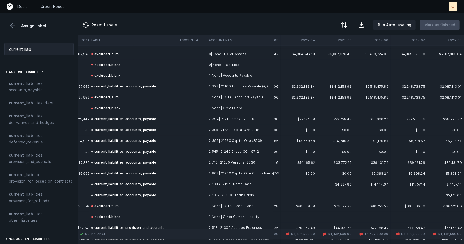
scroll to position [658, 1574]
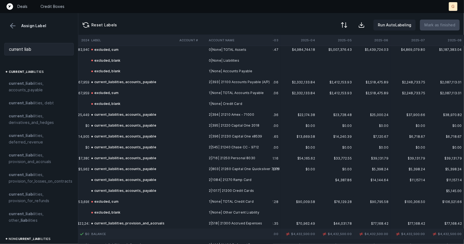
click at [177, 20] on div at bounding box center [232, 122] width 464 height 244
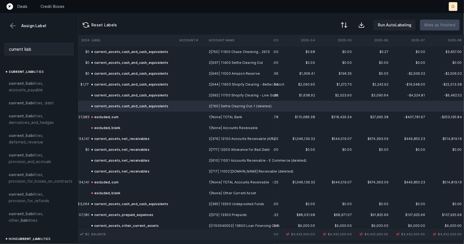
scroll to position [48, 1574]
click at [11, 26] on button at bounding box center [13, 26] width 8 height 8
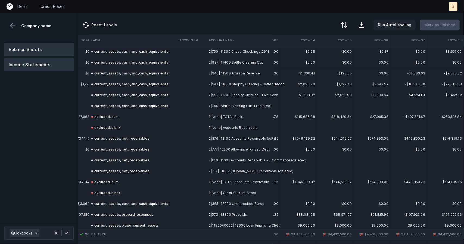
click at [27, 62] on button "Income Statements" at bounding box center [39, 64] width 70 height 13
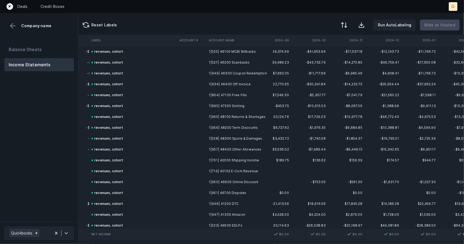
scroll to position [48, 1304]
click at [26, 49] on button "Balance Sheets" at bounding box center [39, 49] width 70 height 13
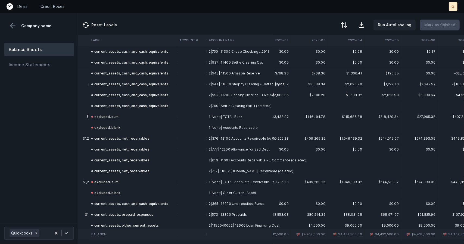
scroll to position [48, 1574]
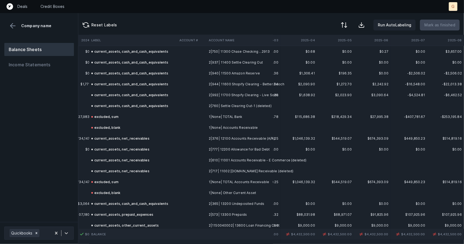
click at [170, 130] on td "excluded, blank" at bounding box center [133, 127] width 88 height 11
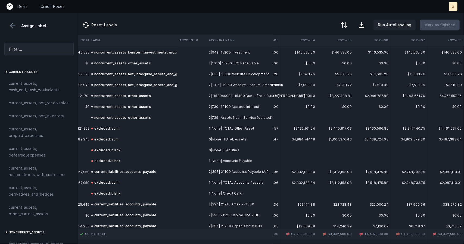
scroll to position [571, 1574]
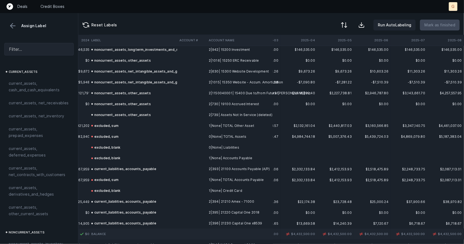
click at [446, 124] on td "$4,461,037.00" at bounding box center [445, 125] width 37 height 11
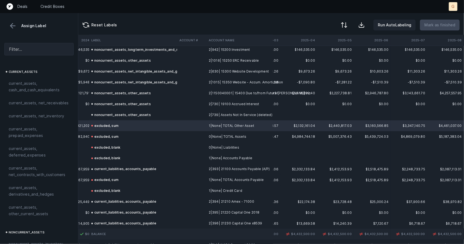
click at [441, 93] on td "$4,257,557.95" at bounding box center [445, 93] width 37 height 11
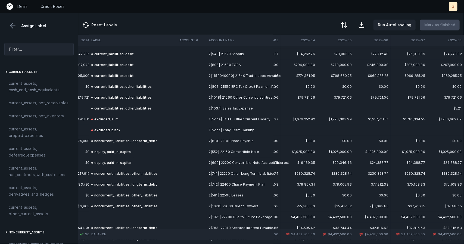
scroll to position [893, 1574]
click at [434, 216] on td "$4,432,500.00" at bounding box center [445, 216] width 37 height 11
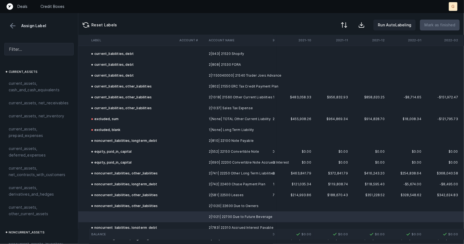
scroll to position [893, 0]
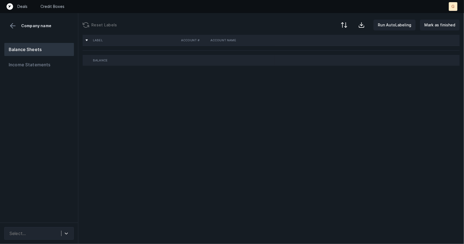
click at [173, 217] on div "Label Account # Account Name Balance" at bounding box center [270, 139] width 385 height 209
click at [41, 49] on button "Balance Sheets" at bounding box center [39, 49] width 70 height 13
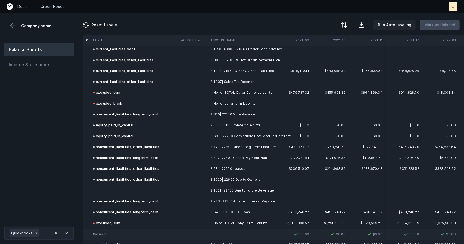
scroll to position [920, 0]
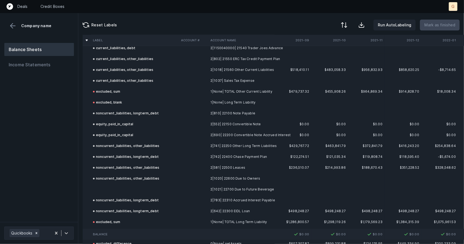
click at [110, 181] on div "noncurrent_liabilities, other_liabilities" at bounding box center [126, 178] width 67 height 7
click at [114, 188] on td at bounding box center [135, 189] width 88 height 11
click at [117, 192] on td at bounding box center [135, 189] width 88 height 11
click at [111, 185] on td at bounding box center [135, 189] width 88 height 11
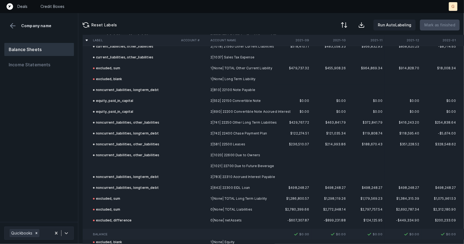
scroll to position [941, 0]
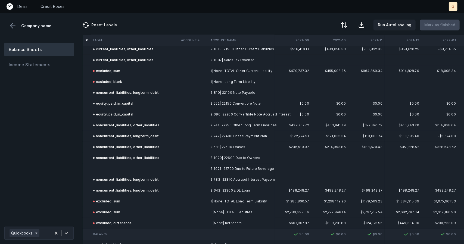
click at [120, 168] on td at bounding box center [135, 168] width 88 height 11
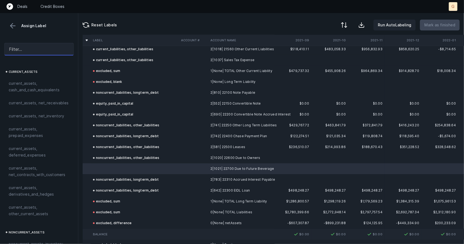
click at [29, 49] on input "text" at bounding box center [38, 49] width 69 height 12
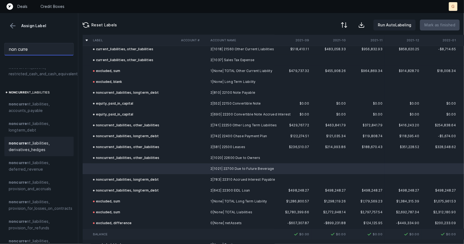
scroll to position [204, 0]
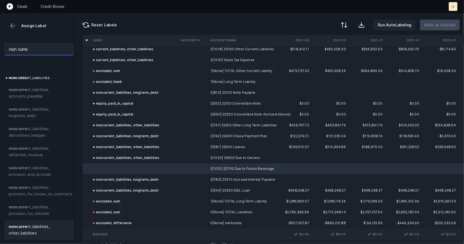
type input "non curre"
click at [42, 223] on span "non curre nt_liabilities, other_liabilities" at bounding box center [39, 229] width 61 height 13
click at [442, 27] on p "Mark as finished" at bounding box center [439, 25] width 31 height 7
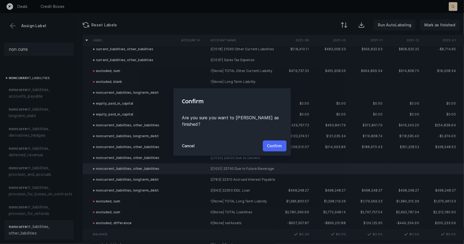
click at [279, 146] on button "Confirm" at bounding box center [275, 145] width 24 height 11
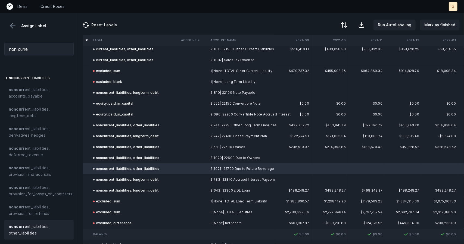
click at [279, 146] on td "$236,510.07" at bounding box center [292, 146] width 37 height 11
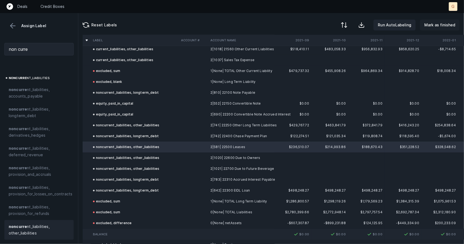
click at [449, 25] on p "Mark as finished" at bounding box center [439, 25] width 31 height 7
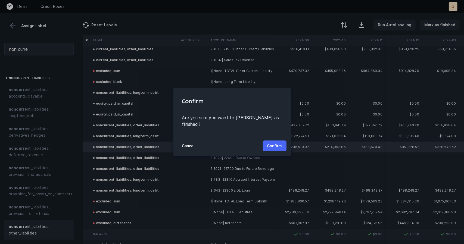
click at [274, 145] on p "Confirm" at bounding box center [274, 146] width 15 height 7
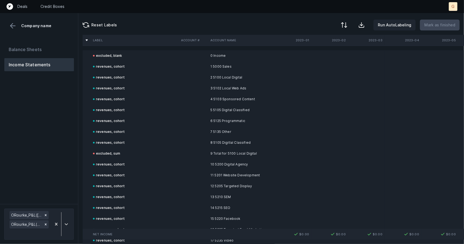
click at [163, 92] on td "revenues, cohort" at bounding box center [135, 88] width 88 height 11
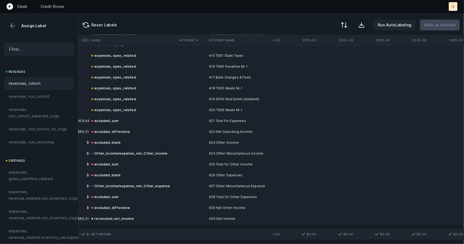
scroll to position [8204, 951]
click at [16, 23] on button at bounding box center [13, 26] width 8 height 8
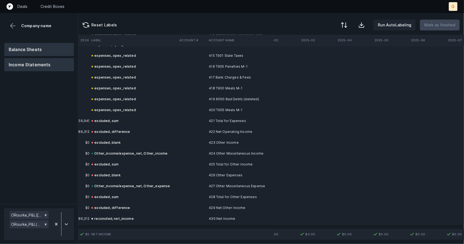
click at [26, 47] on button "Balance Sheets" at bounding box center [39, 49] width 70 height 13
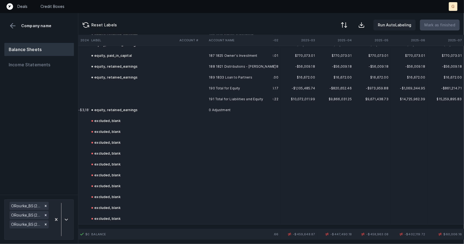
scroll to position [4034, 951]
click at [99, 83] on td at bounding box center [133, 88] width 88 height 11
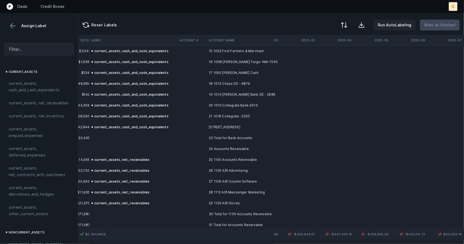
scroll to position [0, 951]
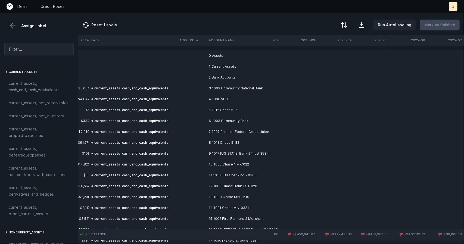
click at [106, 55] on td at bounding box center [133, 55] width 88 height 11
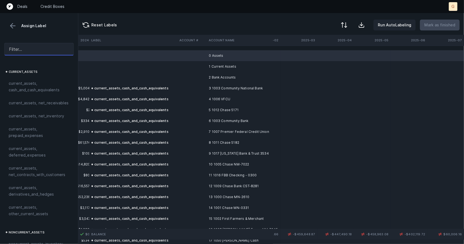
click at [27, 50] on input "text" at bounding box center [38, 49] width 69 height 12
type input "a"
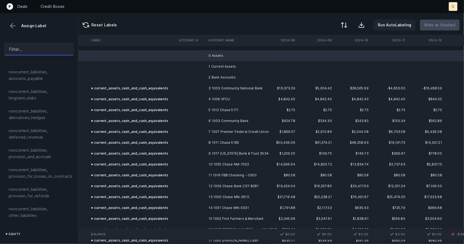
scroll to position [651, 0]
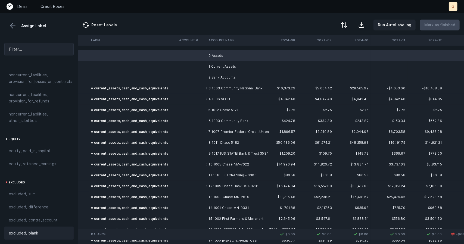
click at [44, 230] on div "excluded, blank" at bounding box center [39, 233] width 61 height 7
click at [111, 66] on td at bounding box center [133, 66] width 88 height 11
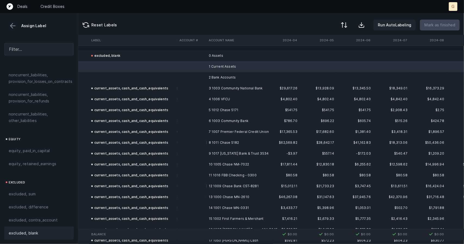
click at [33, 230] on span "excluded, blank" at bounding box center [23, 233] width 29 height 7
click at [114, 77] on td at bounding box center [133, 77] width 88 height 11
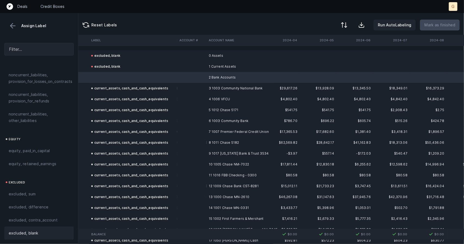
click at [37, 230] on span "excluded, blank" at bounding box center [23, 233] width 29 height 7
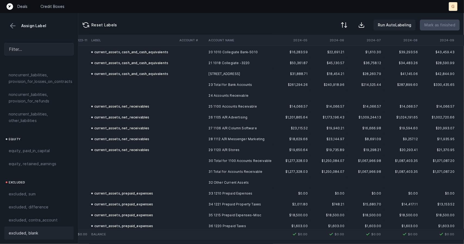
scroll to position [222, 588]
click at [122, 81] on td at bounding box center [133, 83] width 88 height 11
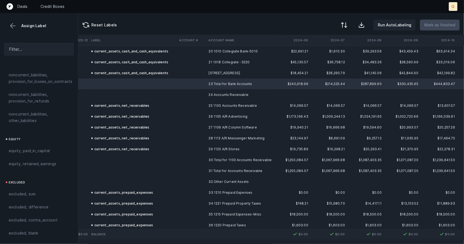
scroll to position [222, 693]
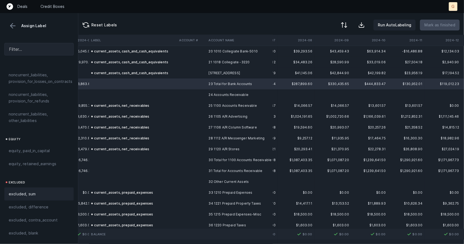
click at [32, 191] on span "excluded, sum" at bounding box center [22, 194] width 27 height 7
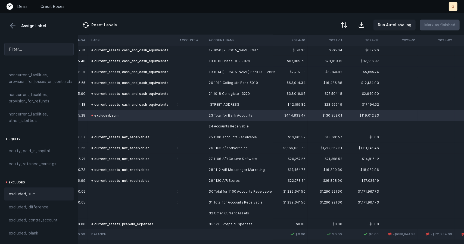
scroll to position [214, 773]
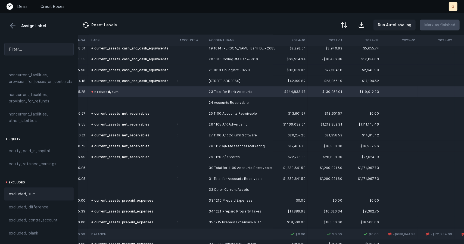
click at [155, 103] on td at bounding box center [133, 102] width 88 height 11
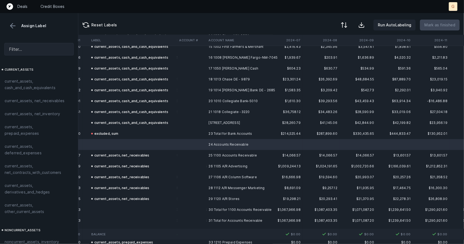
scroll to position [0, 5]
click at [36, 103] on span "current_assets, net_receivables" at bounding box center [35, 103] width 60 height 7
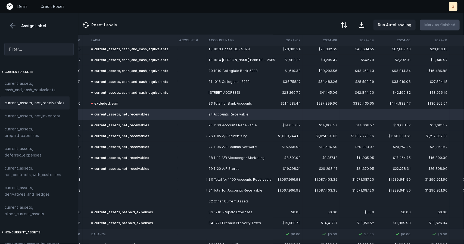
scroll to position [210, 668]
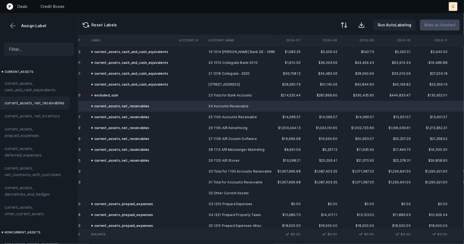
click at [106, 168] on td at bounding box center [133, 171] width 88 height 11
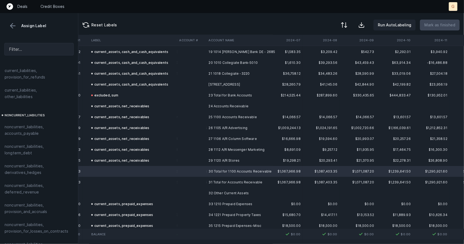
scroll to position [651, 5]
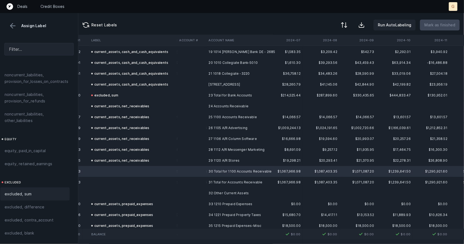
click at [26, 191] on span "excluded, sum" at bounding box center [18, 194] width 27 height 7
click at [110, 177] on td at bounding box center [133, 182] width 88 height 11
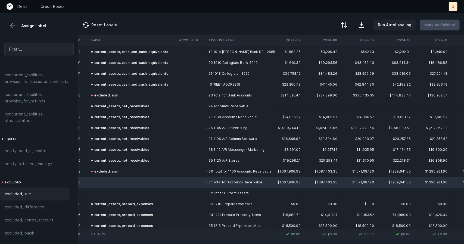
click at [22, 191] on span "excluded, sum" at bounding box center [18, 194] width 27 height 7
click at [116, 192] on td at bounding box center [133, 193] width 88 height 11
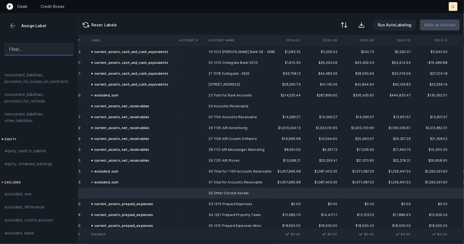
click at [33, 47] on input "text" at bounding box center [38, 49] width 69 height 12
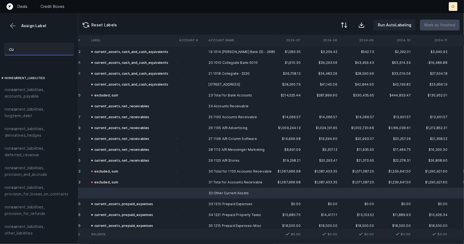
type input "c"
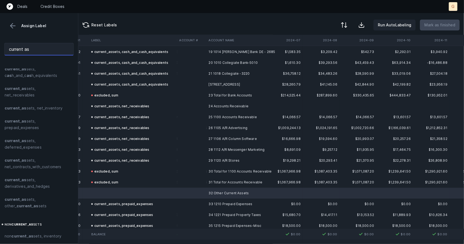
scroll to position [0, 5]
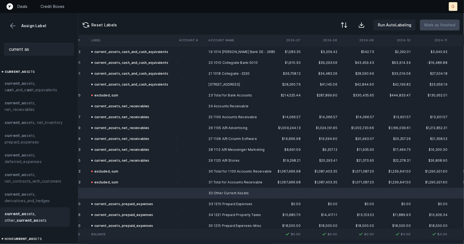
click at [23, 214] on strong "as" at bounding box center [23, 213] width 5 height 5
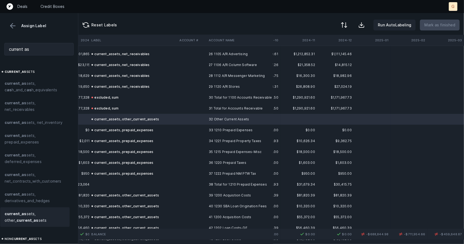
scroll to position [284, 803]
click at [116, 181] on td at bounding box center [133, 184] width 88 height 11
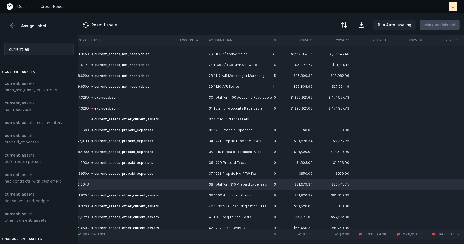
scroll to position [308, 803]
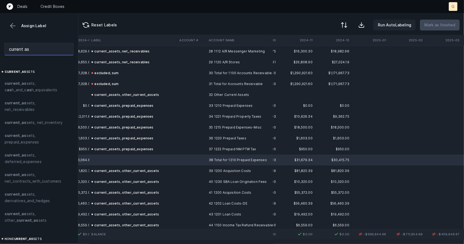
drag, startPoint x: 39, startPoint y: 49, endPoint x: 0, endPoint y: 51, distance: 38.6
click at [0, 51] on div "current as" at bounding box center [39, 49] width 78 height 21
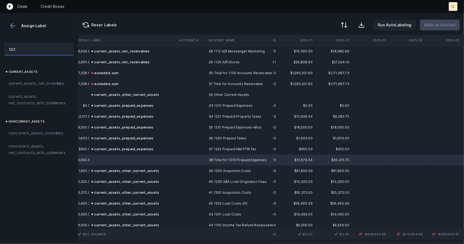
scroll to position [0, 0]
type input "t"
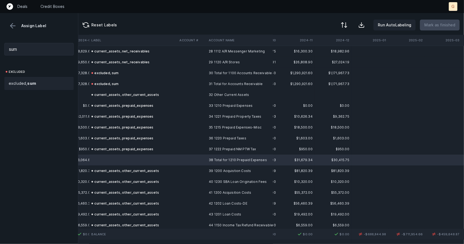
click at [25, 78] on div "excluded, sum" at bounding box center [38, 83] width 69 height 13
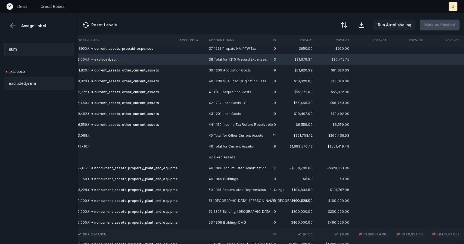
scroll to position [464, 803]
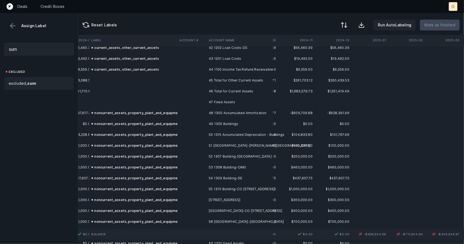
click at [128, 78] on td at bounding box center [133, 80] width 88 height 11
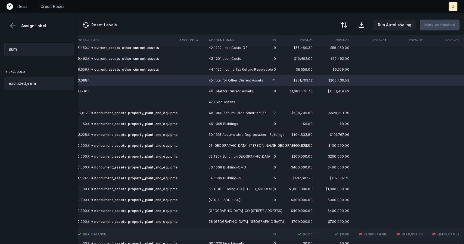
click at [31, 82] on strong "sum" at bounding box center [31, 83] width 9 height 5
click at [107, 90] on td at bounding box center [133, 91] width 88 height 11
click at [19, 83] on span "excluded, sum" at bounding box center [22, 83] width 27 height 7
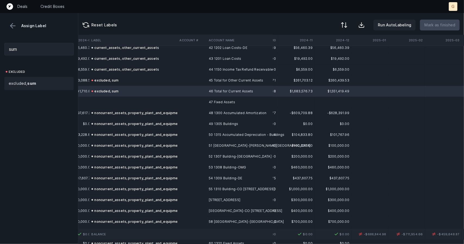
click at [106, 102] on td at bounding box center [133, 102] width 88 height 11
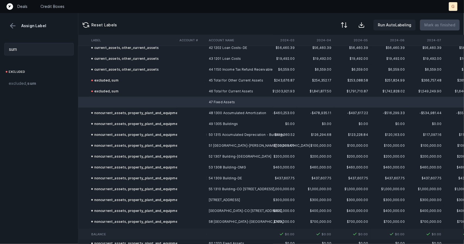
scroll to position [464, 529]
drag, startPoint x: 25, startPoint y: 50, endPoint x: 0, endPoint y: 55, distance: 25.5
click at [0, 55] on div "sum" at bounding box center [39, 49] width 78 height 21
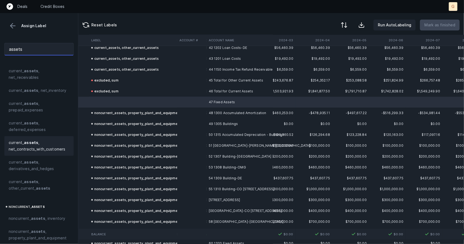
scroll to position [32, 0]
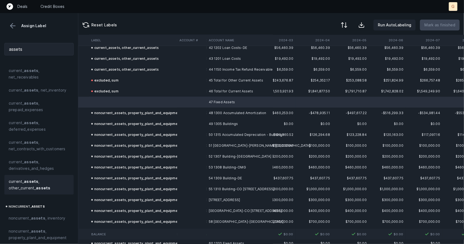
click at [34, 177] on div "current_ assets , other_current_ assets" at bounding box center [38, 185] width 69 height 20
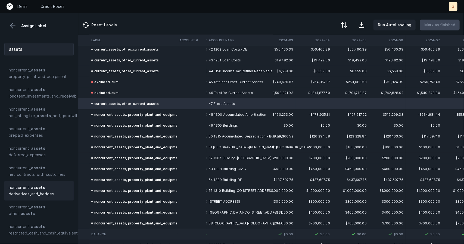
scroll to position [197, 0]
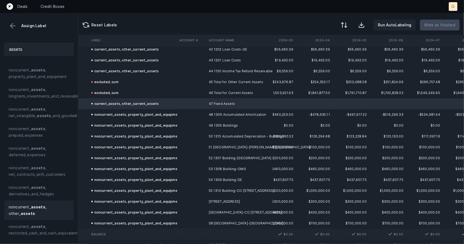
click at [39, 210] on span "noncurrent_ assets , other_ assets" at bounding box center [39, 210] width 61 height 13
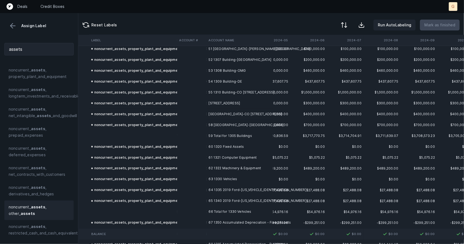
scroll to position [559, 607]
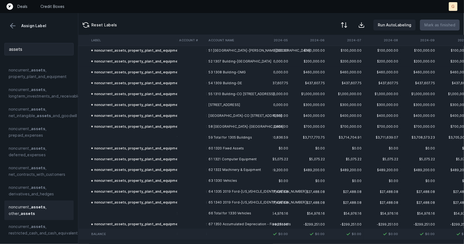
click at [127, 136] on td at bounding box center [133, 137] width 88 height 11
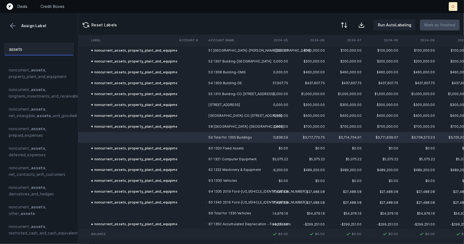
drag, startPoint x: 36, startPoint y: 49, endPoint x: 5, endPoint y: 50, distance: 31.0
click at [5, 50] on input "assets" at bounding box center [38, 49] width 69 height 12
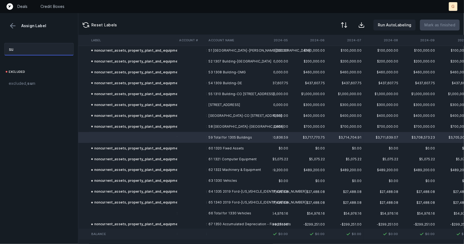
scroll to position [0, 0]
type input "sum"
click at [25, 83] on span "excluded, sum" at bounding box center [22, 83] width 27 height 7
click at [166, 212] on td at bounding box center [133, 213] width 88 height 11
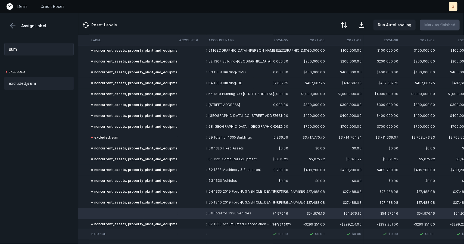
click at [26, 85] on span "excluded, sum" at bounding box center [22, 83] width 27 height 7
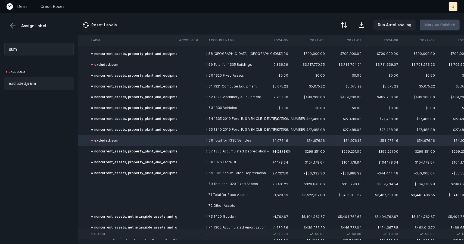
scroll to position [645, 607]
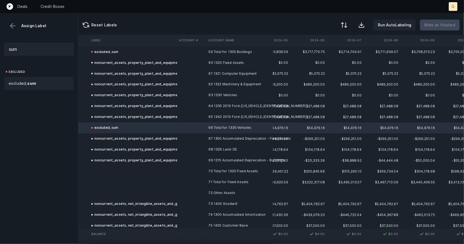
click at [159, 167] on td at bounding box center [133, 171] width 88 height 11
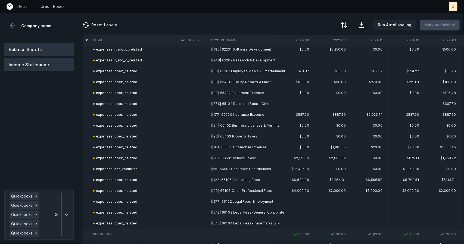
scroll to position [1360, 0]
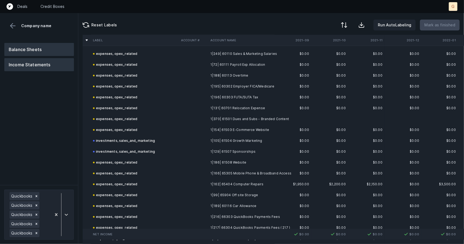
click at [52, 49] on button "Balance Sheets" at bounding box center [39, 49] width 70 height 13
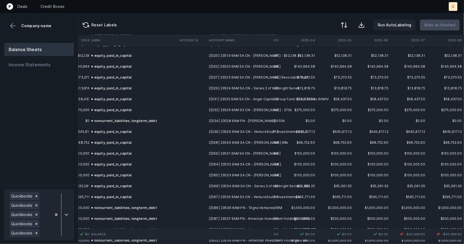
scroll to position [3258, 1574]
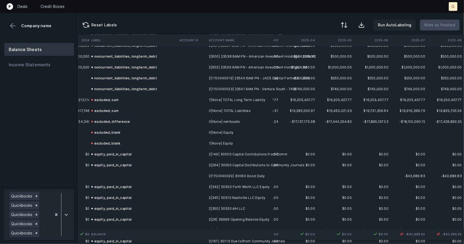
click at [107, 174] on td at bounding box center [133, 176] width 88 height 11
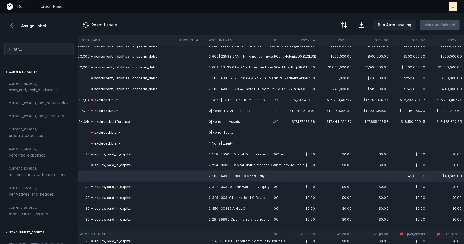
click at [33, 50] on input "text" at bounding box center [38, 49] width 69 height 12
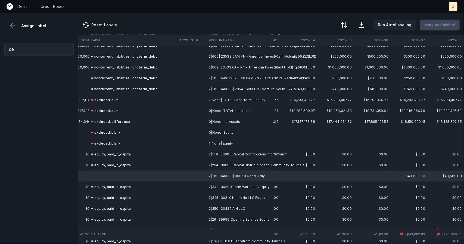
type input "q"
type input "equity pa"
click at [47, 81] on span "equity , pa id_in_capital" at bounding box center [29, 83] width 41 height 7
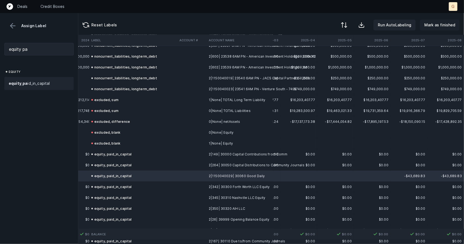
click at [430, 28] on p "Mark as finished" at bounding box center [439, 25] width 31 height 7
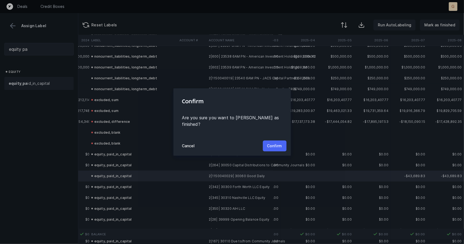
click at [279, 146] on button "Confirm" at bounding box center [275, 145] width 24 height 11
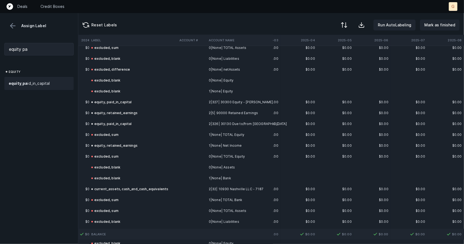
scroll to position [4466, 1574]
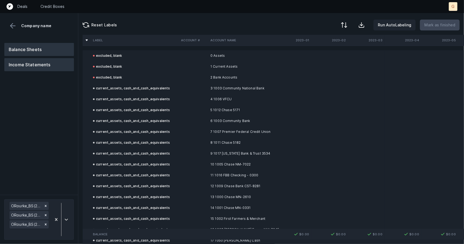
click at [73, 71] on button "Income Statements" at bounding box center [39, 64] width 70 height 13
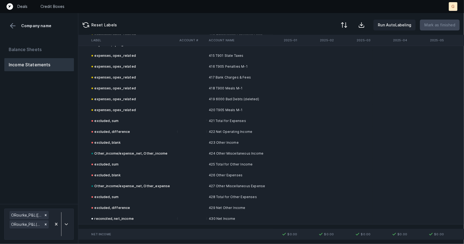
scroll to position [8204, 951]
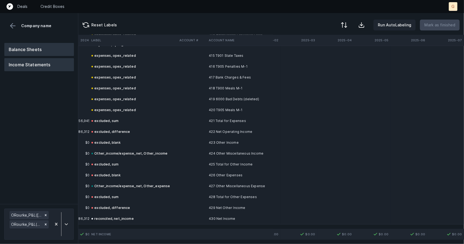
click at [35, 46] on button "Balance Sheets" at bounding box center [39, 49] width 70 height 13
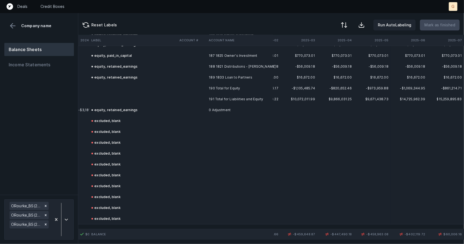
scroll to position [4034, 951]
click at [35, 46] on button "Balance Sheets" at bounding box center [39, 49] width 70 height 13
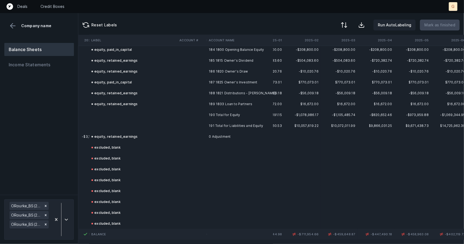
scroll to position [4003, 907]
click at [101, 112] on td at bounding box center [133, 114] width 88 height 11
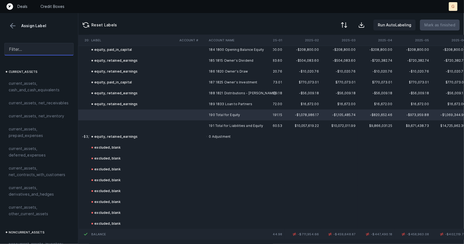
click at [29, 49] on input "text" at bounding box center [38, 49] width 69 height 12
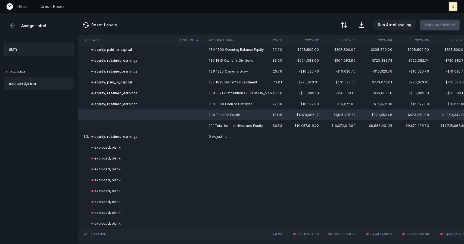
click at [30, 81] on strong "sum" at bounding box center [31, 83] width 9 height 5
click at [115, 127] on td at bounding box center [133, 125] width 88 height 11
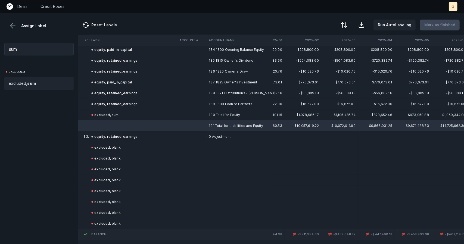
click at [27, 80] on span "excluded, sum" at bounding box center [22, 83] width 27 height 7
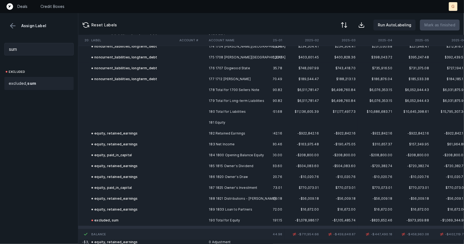
scroll to position [3892, 907]
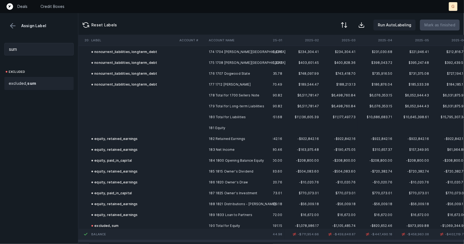
click at [127, 109] on td at bounding box center [133, 106] width 88 height 11
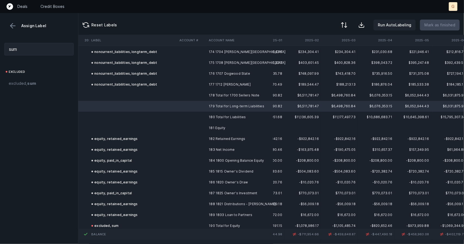
click at [40, 82] on div "excluded, sum" at bounding box center [39, 83] width 61 height 7
click at [119, 117] on td at bounding box center [133, 117] width 88 height 11
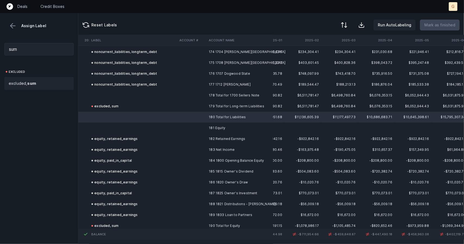
click at [39, 82] on div "excluded, sum" at bounding box center [39, 83] width 61 height 7
click at [135, 92] on td at bounding box center [133, 95] width 88 height 11
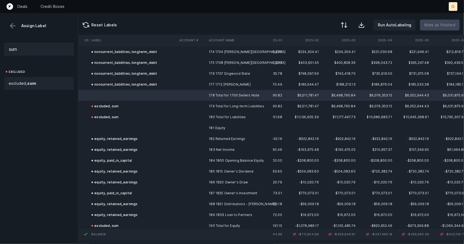
click at [27, 84] on strong "sum" at bounding box center [31, 83] width 9 height 5
click at [111, 127] on td at bounding box center [133, 127] width 88 height 11
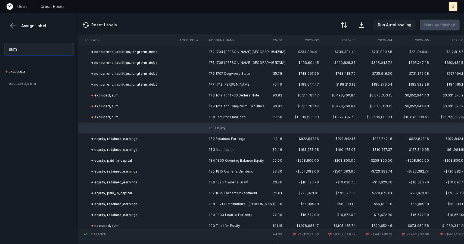
click at [31, 49] on input "sum" at bounding box center [38, 49] width 69 height 12
drag, startPoint x: 31, startPoint y: 49, endPoint x: 0, endPoint y: 46, distance: 31.1
click at [0, 46] on div "sum" at bounding box center [39, 49] width 78 height 21
click at [48, 86] on span "equity , re tained_earnings" at bounding box center [33, 83] width 48 height 7
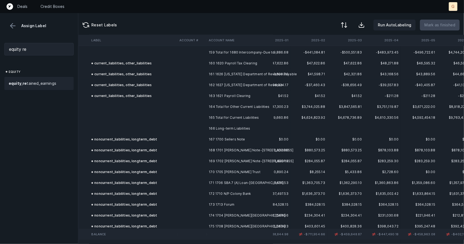
scroll to position [3700, 900]
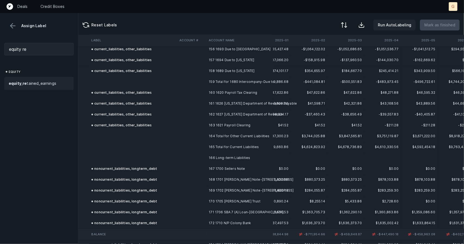
click at [127, 131] on td at bounding box center [133, 136] width 88 height 11
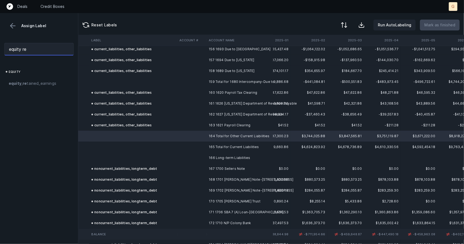
drag, startPoint x: 31, startPoint y: 47, endPoint x: 0, endPoint y: 42, distance: 31.4
click at [0, 42] on div "equity re" at bounding box center [39, 49] width 78 height 21
click at [31, 82] on strong "sum" at bounding box center [31, 83] width 9 height 5
click at [124, 144] on td at bounding box center [133, 146] width 88 height 11
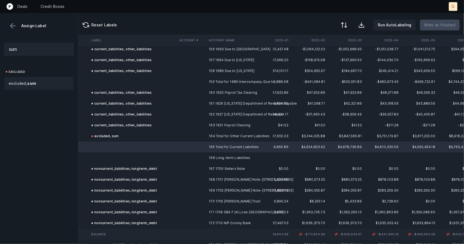
click at [32, 86] on span "excluded, sum" at bounding box center [22, 83] width 27 height 7
click at [118, 156] on td at bounding box center [133, 157] width 88 height 11
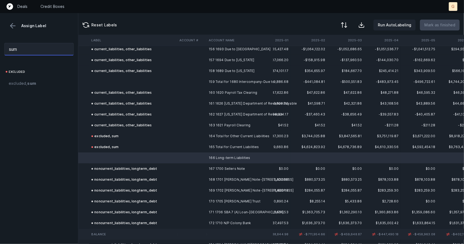
drag, startPoint x: 23, startPoint y: 51, endPoint x: 0, endPoint y: 48, distance: 23.0
click at [0, 48] on div "sum" at bounding box center [39, 49] width 78 height 21
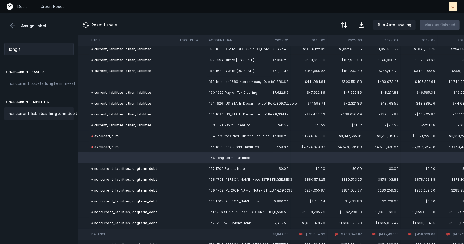
click at [36, 117] on span "noncurren t _liabili t ies, long t erm_deb t" at bounding box center [43, 113] width 68 height 7
drag, startPoint x: 35, startPoint y: 50, endPoint x: 0, endPoint y: 45, distance: 35.4
click at [0, 45] on div "long t" at bounding box center [39, 49] width 78 height 21
type input "l"
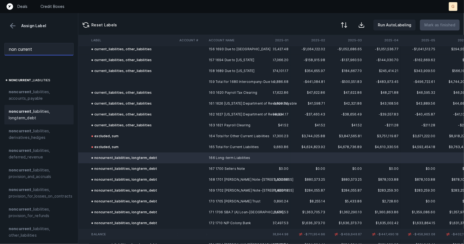
scroll to position [204, 0]
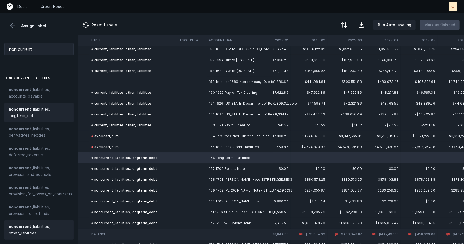
click at [36, 228] on span "non current _liabilities, other_liabilities" at bounding box center [39, 229] width 61 height 13
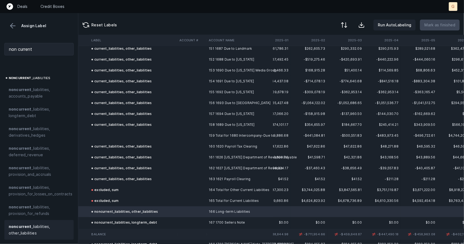
scroll to position [3643, 900]
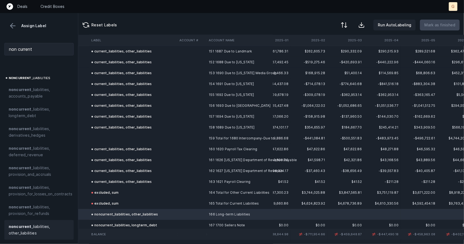
click at [112, 137] on td at bounding box center [133, 138] width 88 height 11
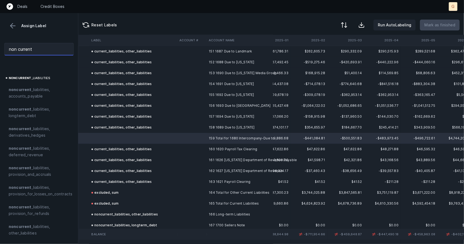
drag, startPoint x: 38, startPoint y: 55, endPoint x: 0, endPoint y: 56, distance: 37.8
click at [0, 56] on div "non current" at bounding box center [39, 49] width 78 height 21
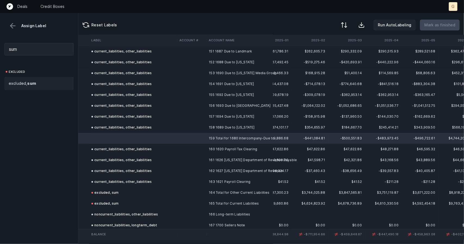
click at [35, 83] on strong "sum" at bounding box center [31, 83] width 9 height 5
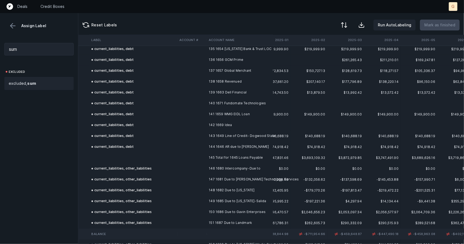
scroll to position [3470, 900]
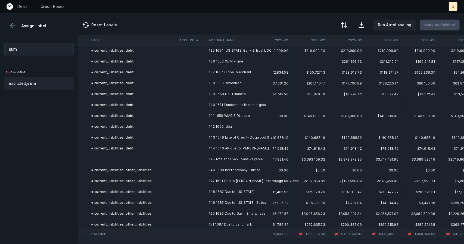
click at [118, 156] on td at bounding box center [133, 159] width 88 height 11
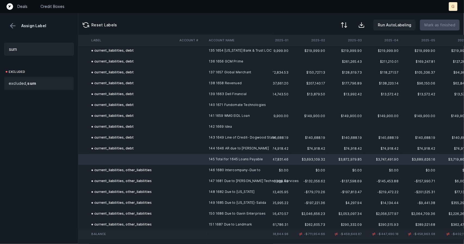
click at [35, 82] on strong "sum" at bounding box center [31, 83] width 9 height 5
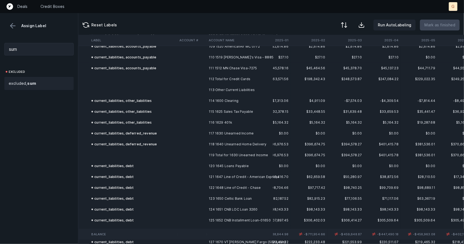
scroll to position [3148, 900]
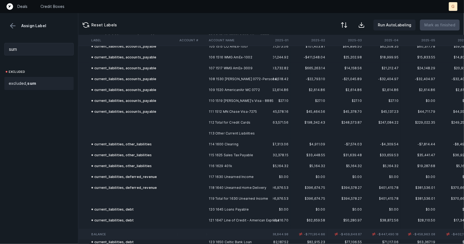
click at [111, 199] on td at bounding box center [133, 198] width 88 height 11
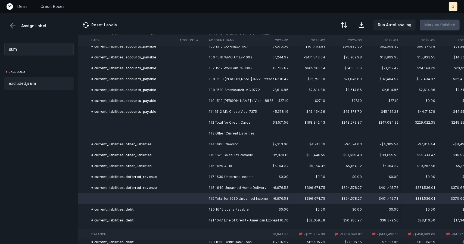
click at [30, 86] on span "excluded, sum" at bounding box center [22, 83] width 27 height 7
click at [115, 121] on td at bounding box center [133, 122] width 88 height 11
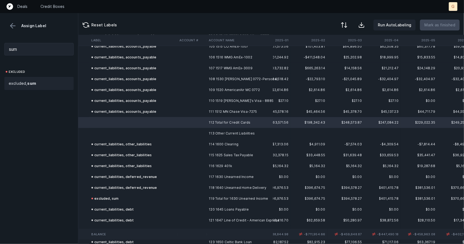
click at [38, 83] on div "excluded, sum" at bounding box center [39, 83] width 61 height 7
click at [123, 134] on td at bounding box center [133, 133] width 88 height 11
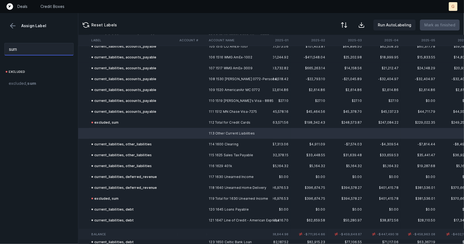
drag, startPoint x: 24, startPoint y: 48, endPoint x: 0, endPoint y: 32, distance: 28.8
click at [0, 32] on div "Assign Label sum excluded excluded, sum" at bounding box center [39, 128] width 78 height 231
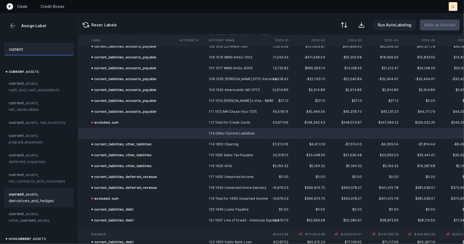
scroll to position [34, 0]
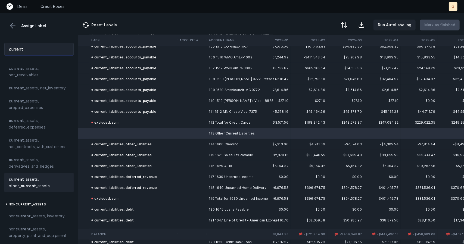
type input "current"
click at [34, 184] on strong "current" at bounding box center [28, 185] width 15 height 5
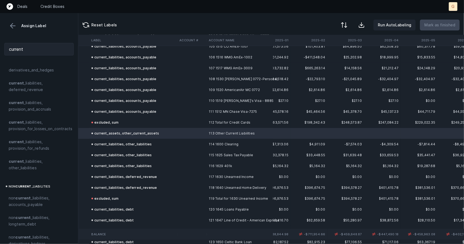
scroll to position [453, 0]
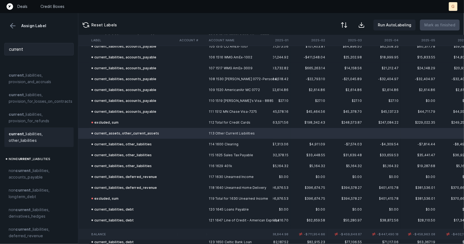
click at [29, 137] on span "current _liabilities, other_liabilities" at bounding box center [39, 137] width 61 height 13
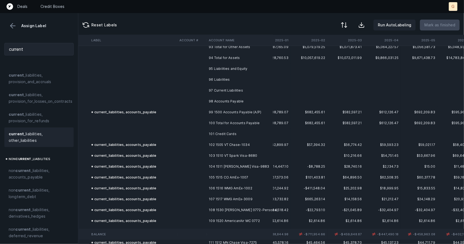
scroll to position [2992, 900]
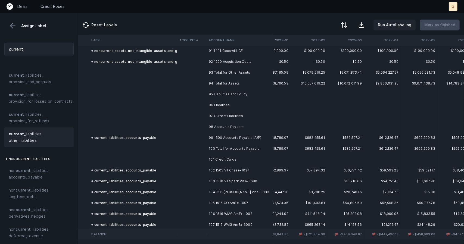
click at [128, 160] on td at bounding box center [133, 159] width 88 height 11
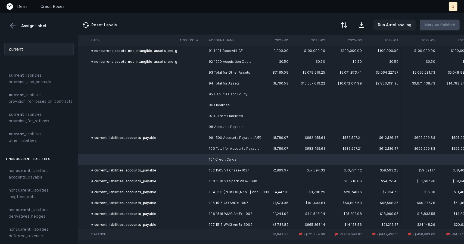
click at [122, 148] on td at bounding box center [133, 148] width 88 height 11
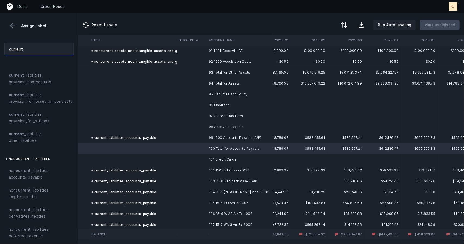
drag, startPoint x: 35, startPoint y: 51, endPoint x: 0, endPoint y: 42, distance: 36.1
click at [0, 42] on div "current" at bounding box center [39, 49] width 78 height 21
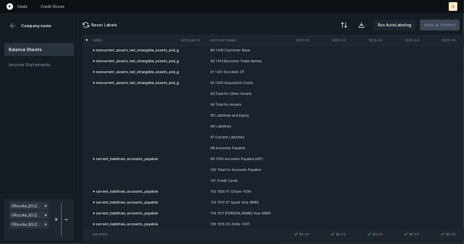
scroll to position [2845, 0]
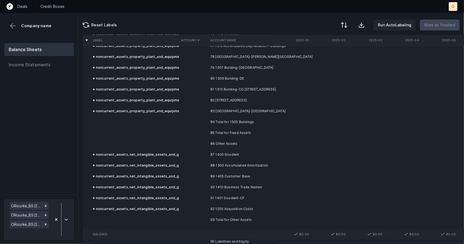
click at [139, 136] on div at bounding box center [232, 122] width 464 height 244
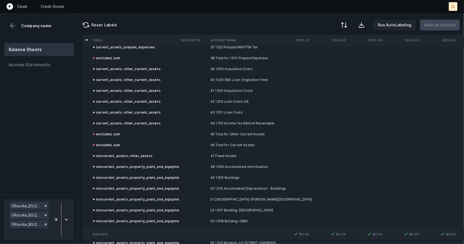
scroll to position [557, 0]
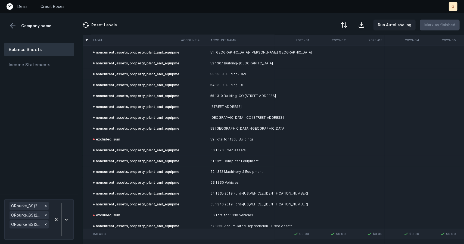
click at [115, 229] on td "Balance" at bounding box center [135, 234] width 88 height 11
click at [122, 206] on div "noncurrent_assets, property_plant_and_equipment" at bounding box center [138, 204] width 90 height 7
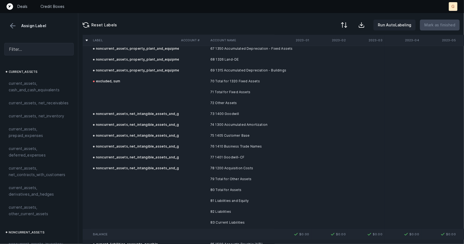
scroll to position [733, 0]
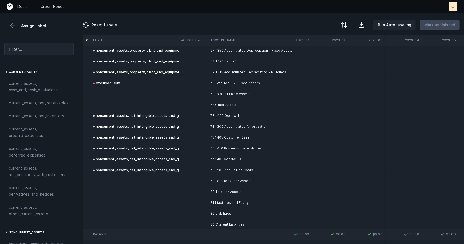
click at [125, 95] on td at bounding box center [135, 94] width 88 height 11
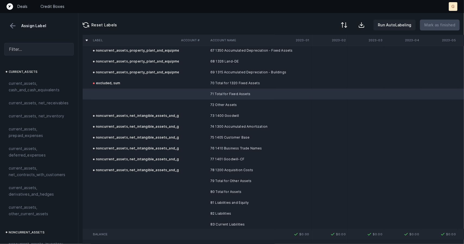
click at [109, 84] on div "excluded, sum" at bounding box center [106, 83] width 27 height 7
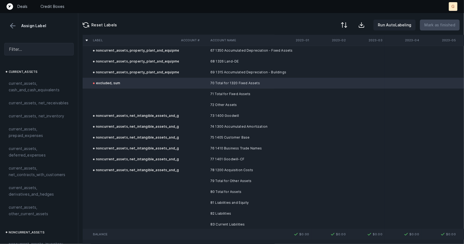
click at [105, 90] on td at bounding box center [135, 94] width 88 height 11
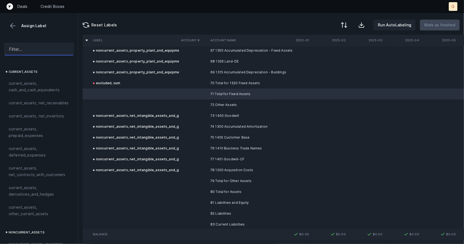
click at [35, 48] on input "text" at bounding box center [38, 49] width 69 height 12
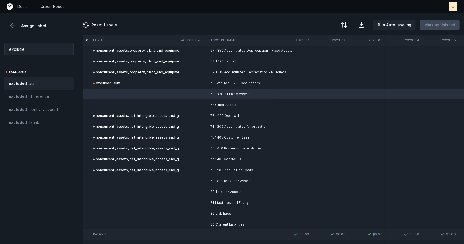
click at [29, 80] on span "exclude d, sum" at bounding box center [23, 83] width 28 height 7
click at [104, 102] on td at bounding box center [135, 104] width 88 height 11
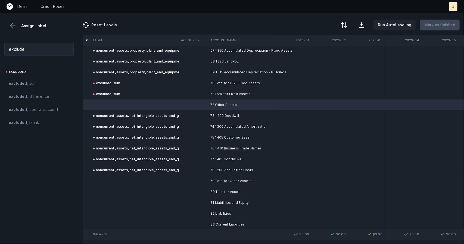
drag, startPoint x: 37, startPoint y: 50, endPoint x: 0, endPoint y: 46, distance: 37.1
click at [0, 46] on div "exclude" at bounding box center [39, 49] width 78 height 21
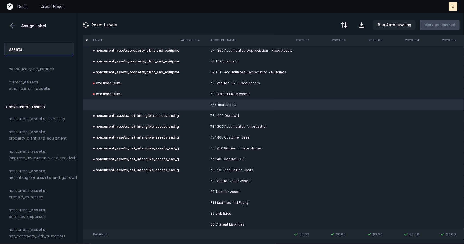
scroll to position [132, 0]
click at [37, 85] on span "current_ assets , other_current_ assets" at bounding box center [39, 84] width 61 height 13
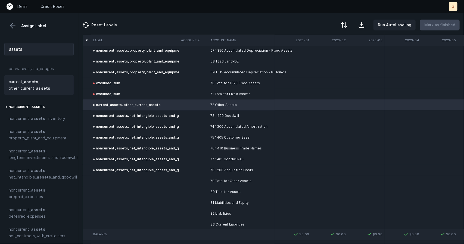
click at [154, 182] on td at bounding box center [135, 180] width 88 height 11
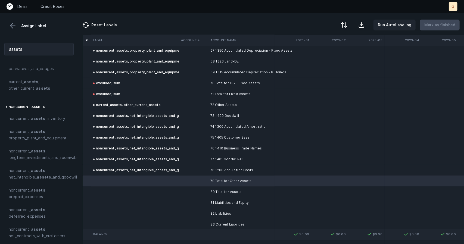
click at [138, 108] on td "current_assets, other_current_assets" at bounding box center [135, 104] width 88 height 11
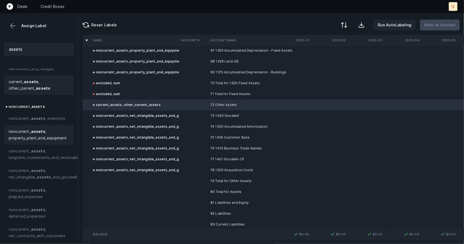
scroll to position [197, 0]
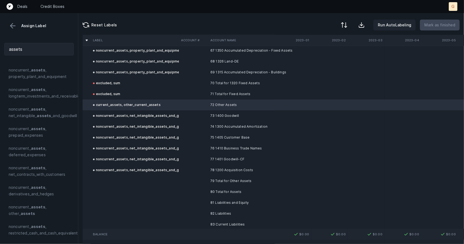
click at [37, 209] on span "noncurrent_ assets , other_ assets" at bounding box center [39, 210] width 61 height 13
click at [160, 175] on td at bounding box center [135, 180] width 88 height 11
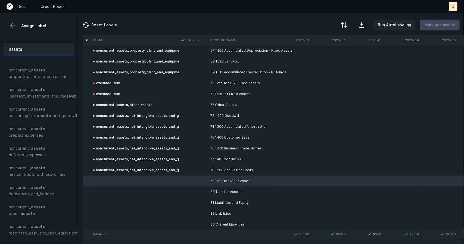
drag, startPoint x: 5, startPoint y: 54, endPoint x: 0, endPoint y: 56, distance: 5.2
click at [0, 56] on div "assets" at bounding box center [39, 49] width 78 height 21
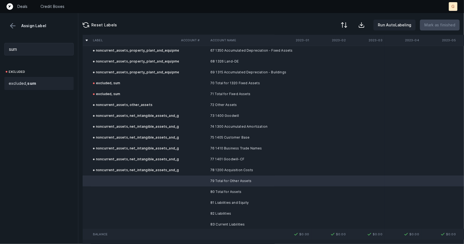
click at [24, 80] on span "excluded, sum" at bounding box center [22, 83] width 27 height 7
click at [168, 189] on td at bounding box center [135, 191] width 88 height 11
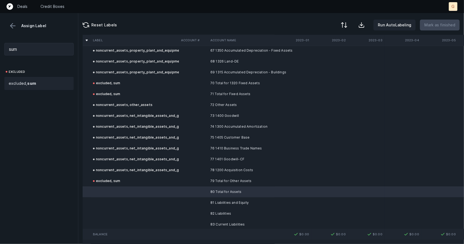
click at [29, 83] on strong "sum" at bounding box center [31, 83] width 9 height 5
click at [141, 197] on td at bounding box center [135, 202] width 88 height 11
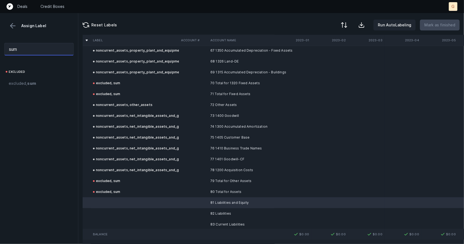
drag, startPoint x: 33, startPoint y: 48, endPoint x: 0, endPoint y: 35, distance: 34.8
click at [0, 35] on div "Assign Label sum excluded excluded, sum" at bounding box center [39, 128] width 78 height 231
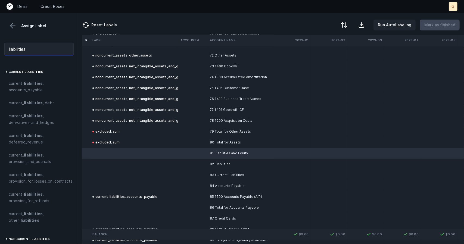
type input "liabilities"
click at [78, 148] on div "Label Account # Account Name 2023-01 2023-02 2023-03 2023-04 2023-05 2023-06 20…" at bounding box center [270, 139] width 385 height 209
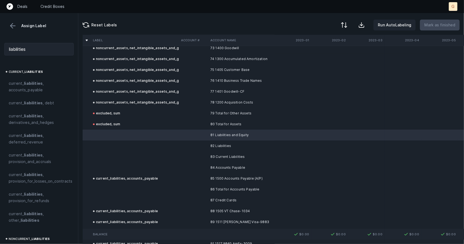
click at [128, 156] on td at bounding box center [135, 156] width 88 height 11
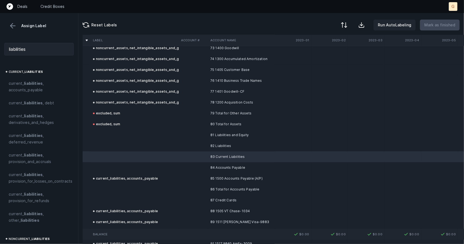
click at [115, 168] on td at bounding box center [135, 167] width 88 height 11
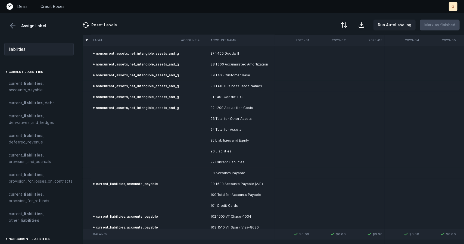
scroll to position [2945, 0]
click at [119, 202] on td at bounding box center [135, 206] width 88 height 11
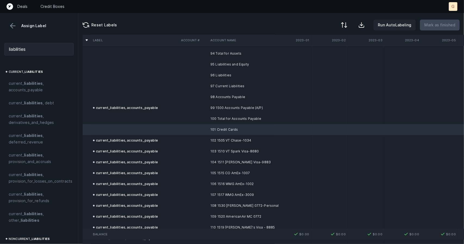
scroll to position [3018, 0]
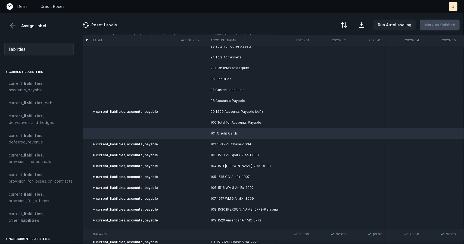
click at [120, 131] on td at bounding box center [135, 133] width 88 height 11
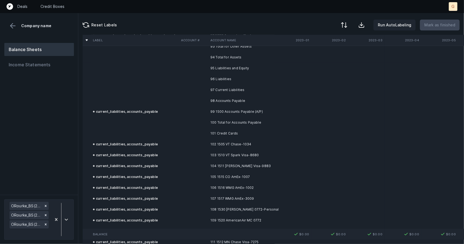
click at [116, 129] on td at bounding box center [135, 133] width 88 height 11
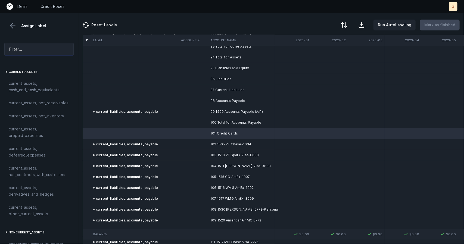
click at [20, 46] on input "text" at bounding box center [38, 49] width 69 height 12
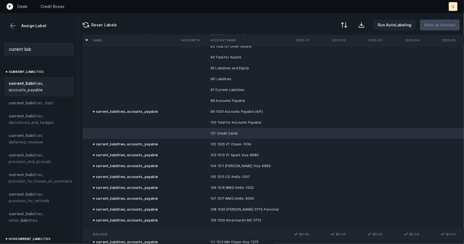
click at [34, 91] on span "current _ liab ilities, accounts_payable" at bounding box center [39, 86] width 61 height 13
click at [116, 119] on td at bounding box center [135, 122] width 88 height 11
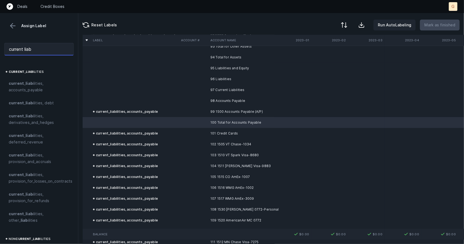
drag, startPoint x: 46, startPoint y: 48, endPoint x: 0, endPoint y: 43, distance: 45.9
click at [0, 43] on div "current liab" at bounding box center [39, 49] width 78 height 21
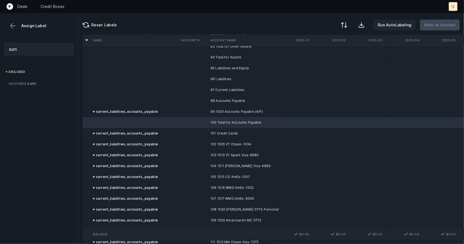
click at [33, 87] on div "excluded, sum" at bounding box center [38, 83] width 69 height 13
click at [130, 101] on td at bounding box center [135, 100] width 88 height 11
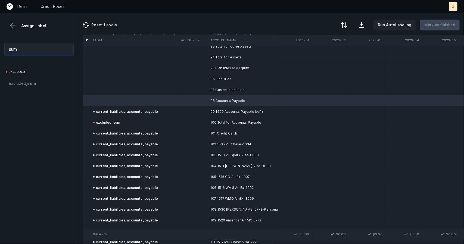
drag, startPoint x: 32, startPoint y: 50, endPoint x: 0, endPoint y: 42, distance: 33.3
click at [0, 42] on div "sum" at bounding box center [39, 49] width 78 height 21
type input "a"
click at [34, 82] on span "current_liabilities, accounts _ pa yable" at bounding box center [43, 83] width 69 height 7
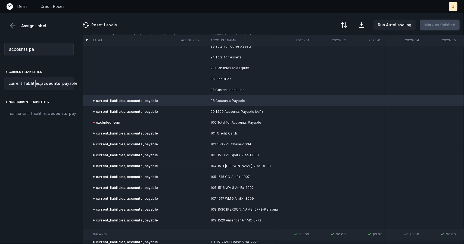
click at [122, 88] on td at bounding box center [135, 89] width 88 height 11
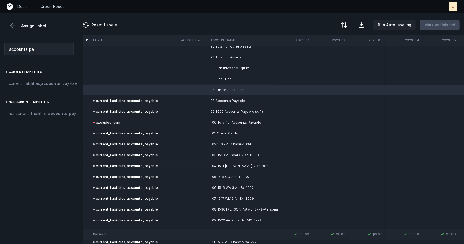
drag, startPoint x: 41, startPoint y: 49, endPoint x: 0, endPoint y: 46, distance: 41.4
click at [0, 46] on div "accounts pa" at bounding box center [39, 49] width 78 height 21
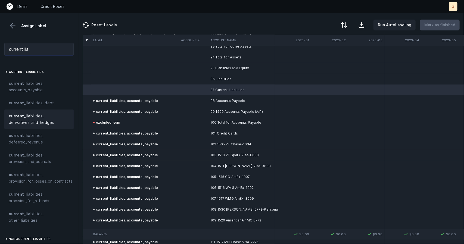
scroll to position [22, 0]
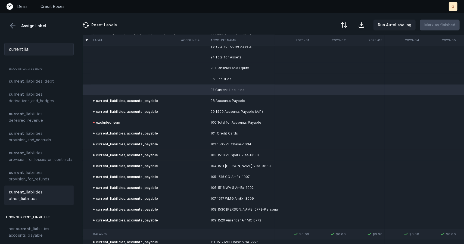
click at [29, 195] on span "current _ lia bilities, other_ lia bilities" at bounding box center [39, 195] width 61 height 13
click at [128, 76] on td at bounding box center [135, 79] width 88 height 11
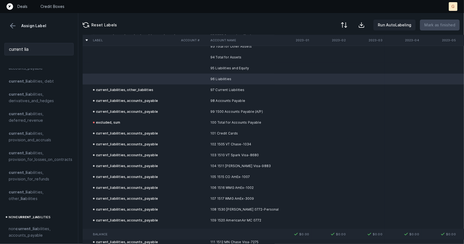
click at [38, 191] on span "current _ lia bilities, other_ lia bilities" at bounding box center [39, 195] width 61 height 13
click at [122, 66] on td at bounding box center [135, 68] width 88 height 11
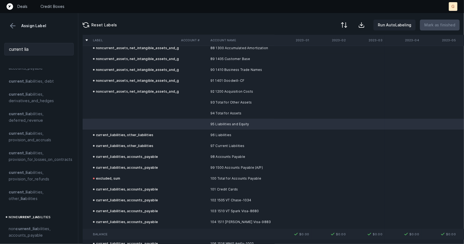
scroll to position [2947, 0]
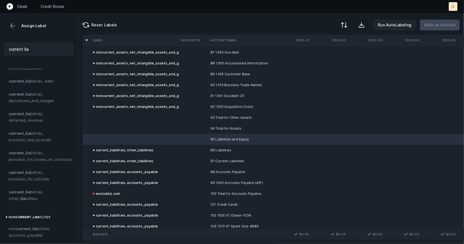
click at [119, 151] on div "current_liabilities, other_liabilities" at bounding box center [123, 150] width 60 height 7
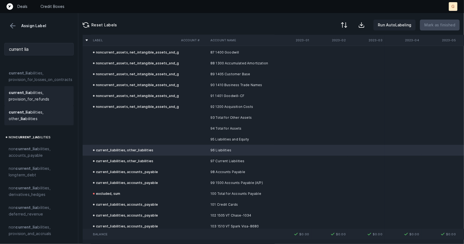
scroll to position [165, 0]
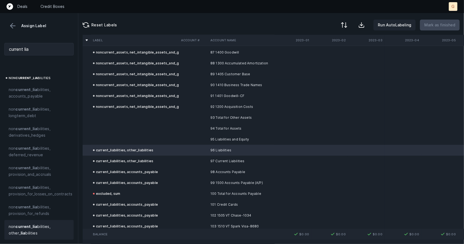
click at [31, 226] on span "non current _ lia bilities, other_ lia bilities" at bounding box center [39, 229] width 61 height 13
click at [115, 138] on td at bounding box center [135, 139] width 88 height 11
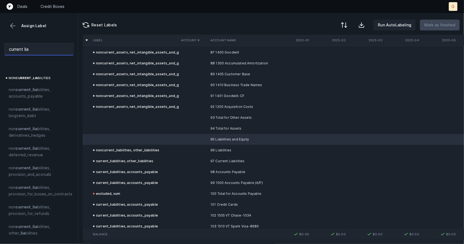
click at [36, 47] on input "current lia" at bounding box center [38, 49] width 69 height 12
click at [134, 132] on td at bounding box center [133, 128] width 88 height 11
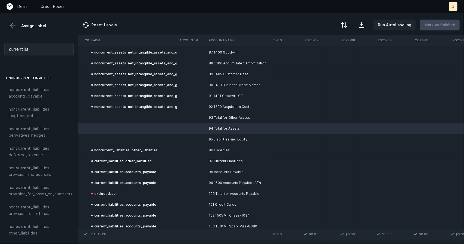
click at [136, 141] on td at bounding box center [133, 139] width 88 height 11
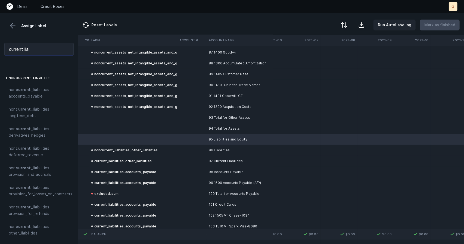
drag, startPoint x: 37, startPoint y: 48, endPoint x: 0, endPoint y: 45, distance: 37.6
click at [0, 45] on div "current lia" at bounding box center [39, 49] width 78 height 21
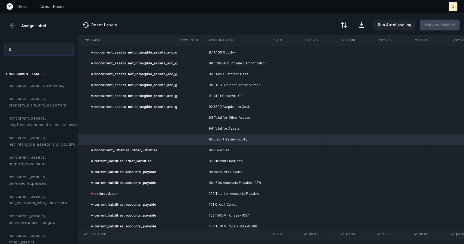
scroll to position [0, 0]
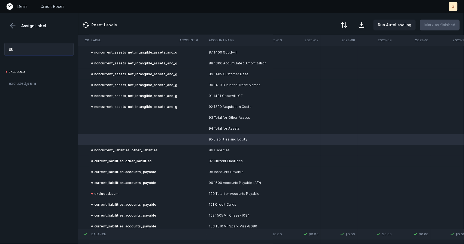
type input "s"
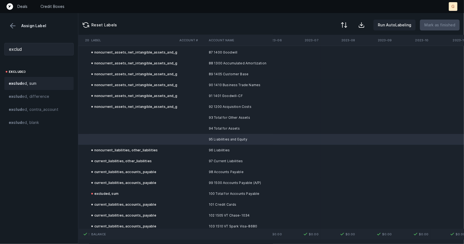
click at [40, 85] on div "exclud ed, sum" at bounding box center [39, 83] width 61 height 7
click at [106, 126] on td at bounding box center [133, 128] width 88 height 11
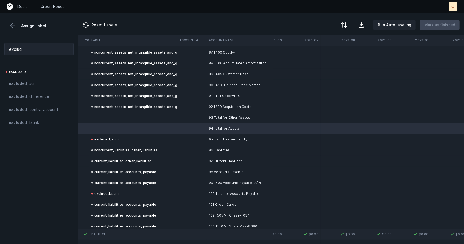
click at [106, 149] on div "noncurrent_liabilities, other_liabilities" at bounding box center [124, 150] width 67 height 7
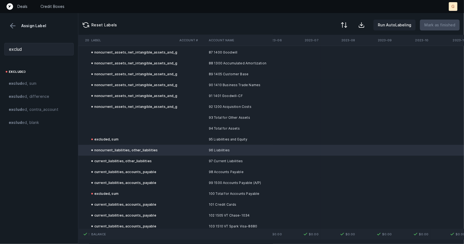
drag, startPoint x: 27, startPoint y: 40, endPoint x: 0, endPoint y: 43, distance: 26.7
click at [0, 43] on div "exclud" at bounding box center [39, 49] width 78 height 21
drag, startPoint x: 44, startPoint y: 55, endPoint x: 32, endPoint y: 53, distance: 12.7
click at [32, 53] on div "exclud" at bounding box center [39, 49] width 78 height 21
drag, startPoint x: 32, startPoint y: 53, endPoint x: 0, endPoint y: 30, distance: 39.1
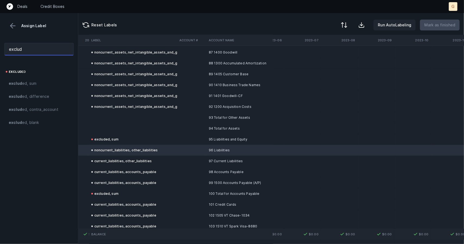
click at [0, 30] on div "Assign Label exclud exclud ed exclud ed, sum exclud ed, difference exclud ed, c…" at bounding box center [39, 128] width 78 height 231
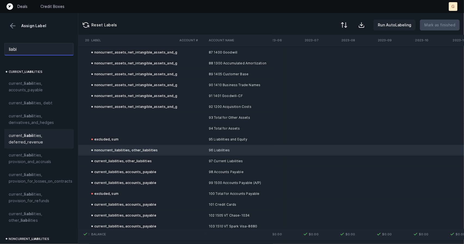
scroll to position [68, 0]
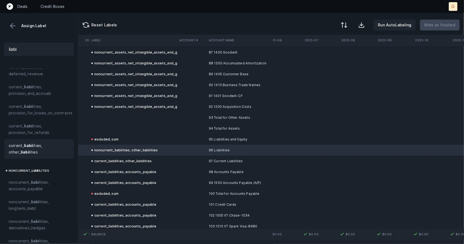
click at [32, 149] on span "current_ liabi lities, other_ liabi lities" at bounding box center [39, 148] width 61 height 13
click at [105, 131] on td at bounding box center [133, 128] width 88 height 11
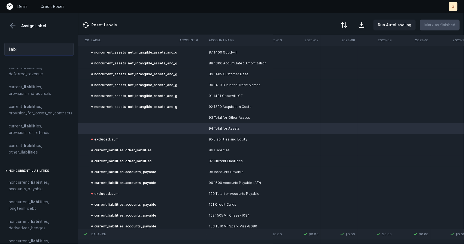
drag, startPoint x: 26, startPoint y: 48, endPoint x: 0, endPoint y: 35, distance: 28.8
click at [0, 35] on div "Assign Label liabi current_ liabi lities current_ liabi lities, accounts_payabl…" at bounding box center [39, 128] width 78 height 231
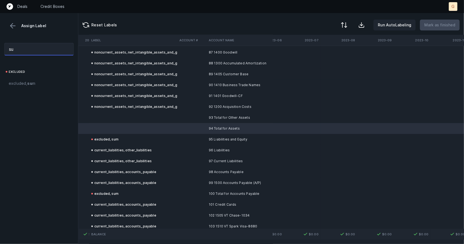
scroll to position [0, 0]
drag, startPoint x: 29, startPoint y: 86, endPoint x: 33, endPoint y: 84, distance: 3.4
click at [24, 82] on span "excluded, sum" at bounding box center [22, 83] width 27 height 7
click at [122, 116] on td at bounding box center [133, 117] width 88 height 11
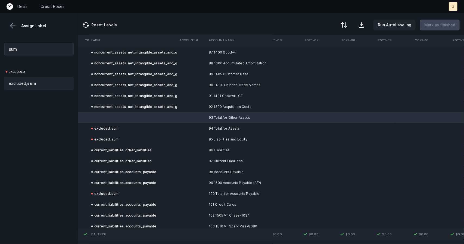
click at [33, 84] on strong "sum" at bounding box center [31, 83] width 9 height 5
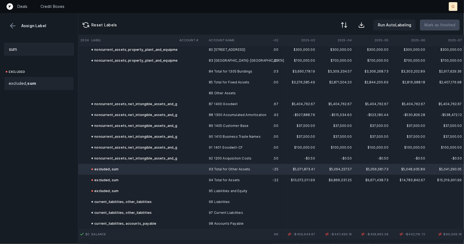
scroll to position [2851, 951]
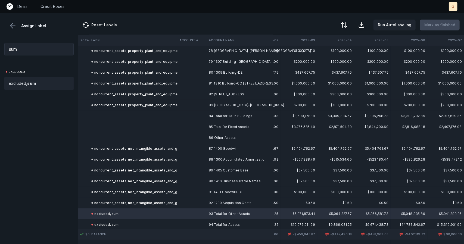
click at [150, 136] on td at bounding box center [133, 137] width 88 height 11
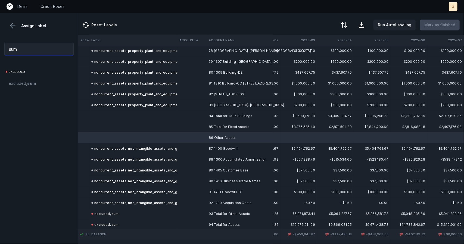
drag, startPoint x: 30, startPoint y: 49, endPoint x: 0, endPoint y: 39, distance: 31.5
click at [0, 39] on div "sum" at bounding box center [39, 49] width 78 height 21
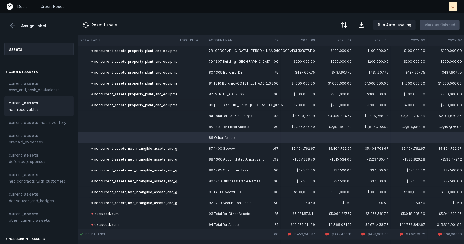
type input "assets"
